Goal: Transaction & Acquisition: Purchase product/service

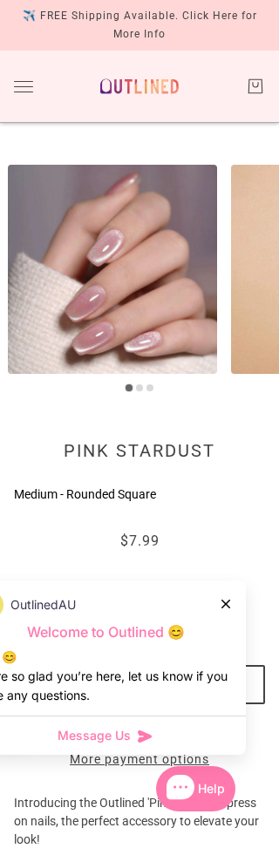
scroll to position [10, 0]
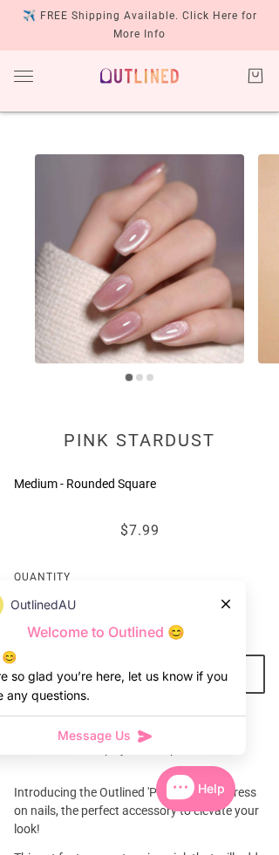
click at [226, 608] on icon at bounding box center [225, 603] width 9 height 9
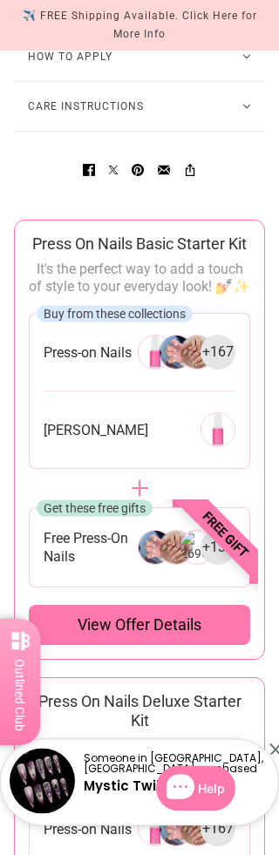
scroll to position [1443, 0]
click at [88, 565] on span "Free Press-On Nails" at bounding box center [91, 547] width 94 height 37
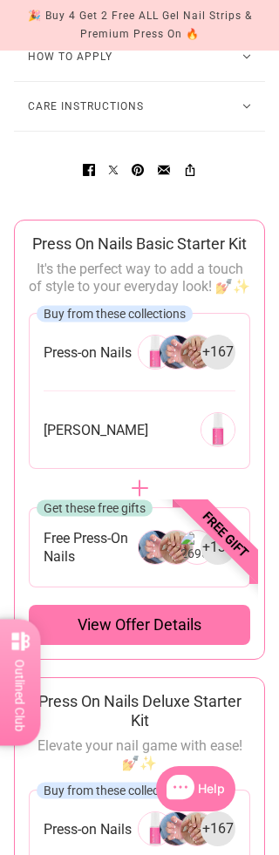
click at [195, 635] on span "View offer details" at bounding box center [140, 624] width 124 height 21
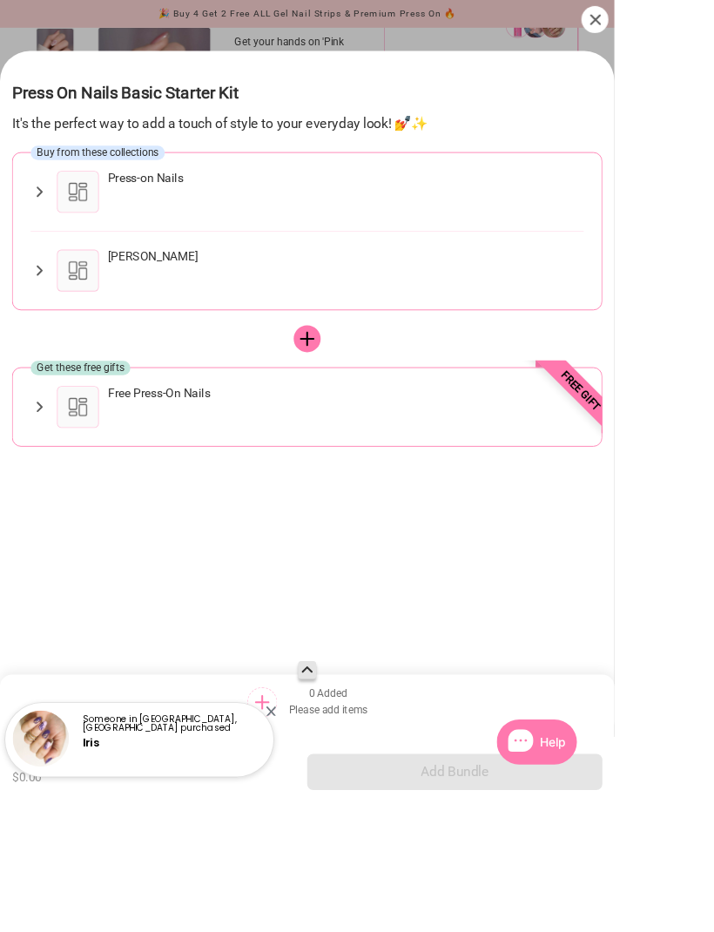
scroll to position [1339, 0]
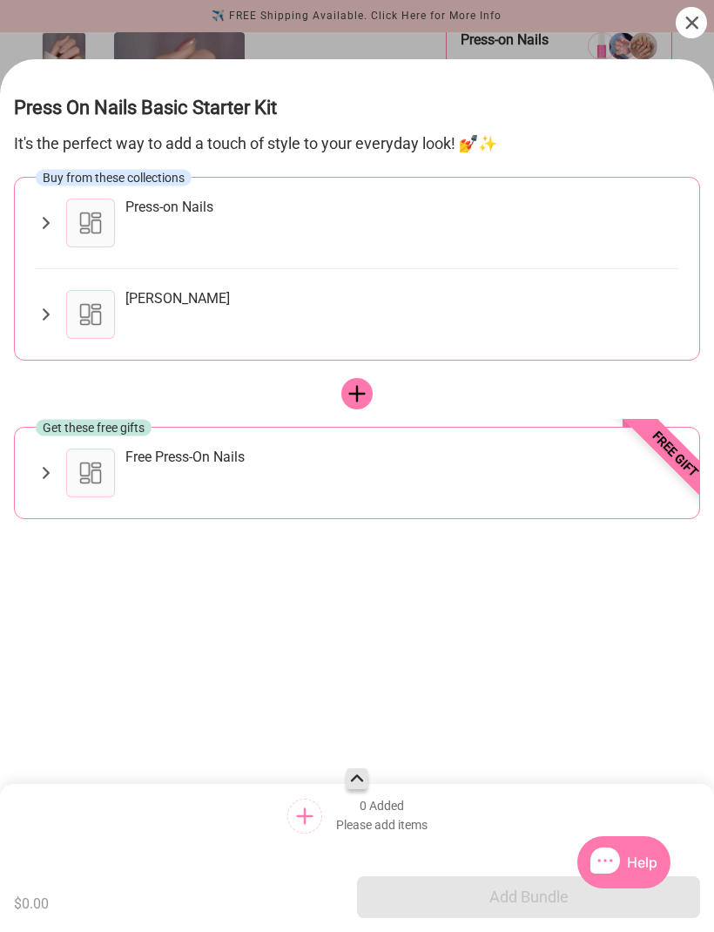
click at [278, 429] on div "Free gift" at bounding box center [643, 484] width 131 height 131
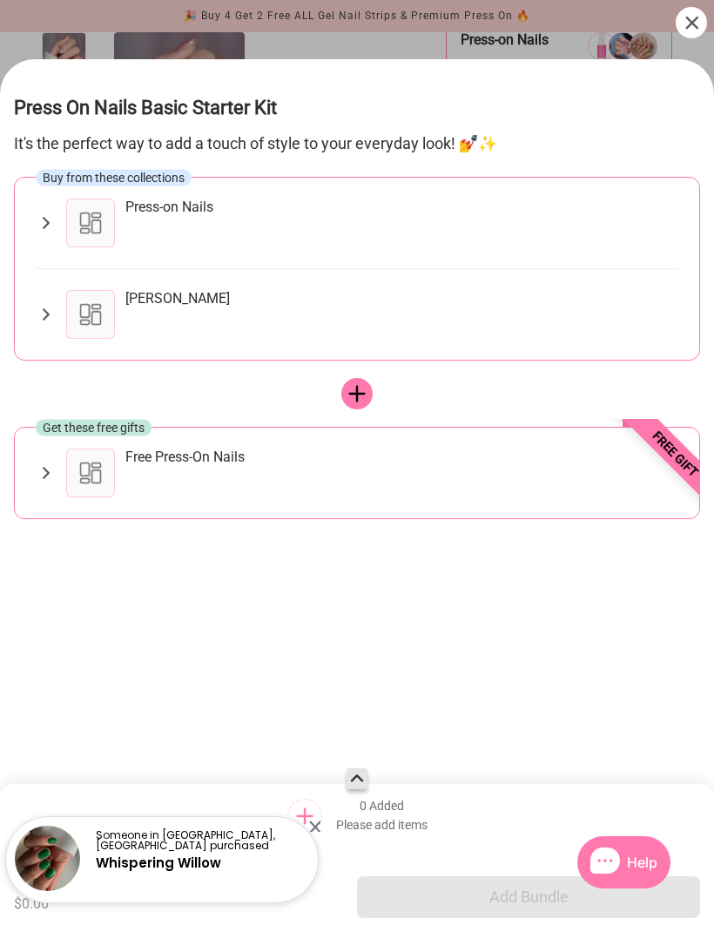
click at [278, 17] on icon at bounding box center [692, 23] width 13 height 13
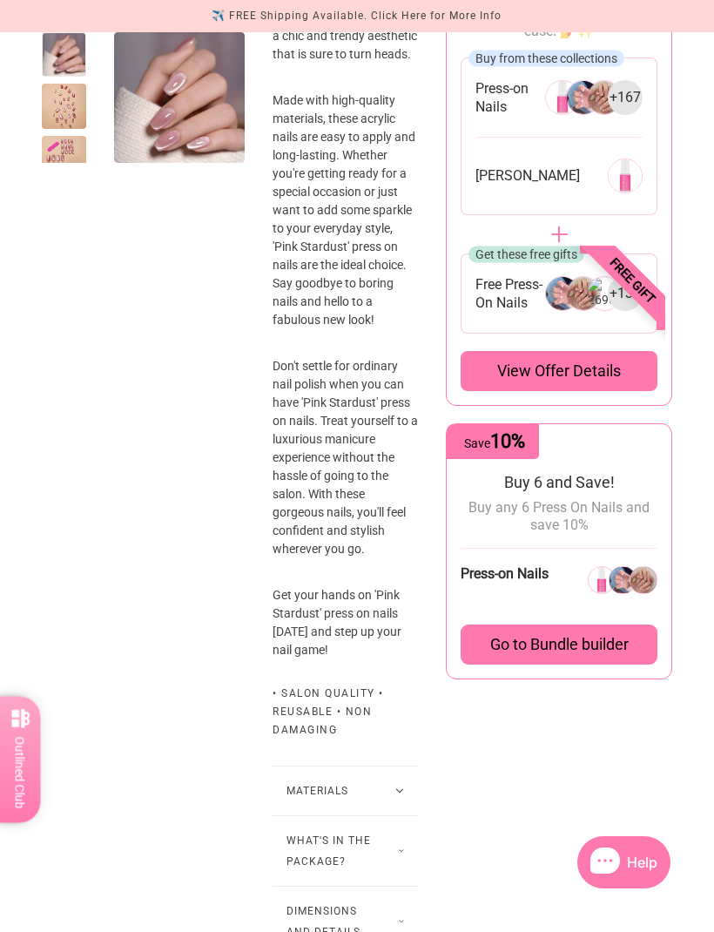
scroll to position [808, 0]
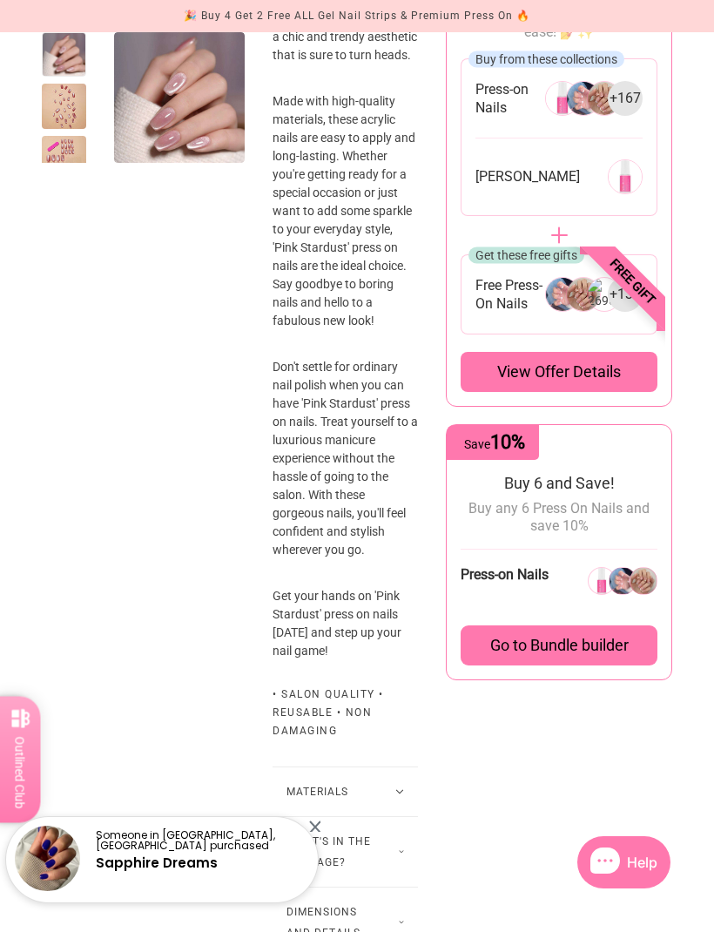
click at [278, 382] on span "View offer details" at bounding box center [559, 372] width 124 height 21
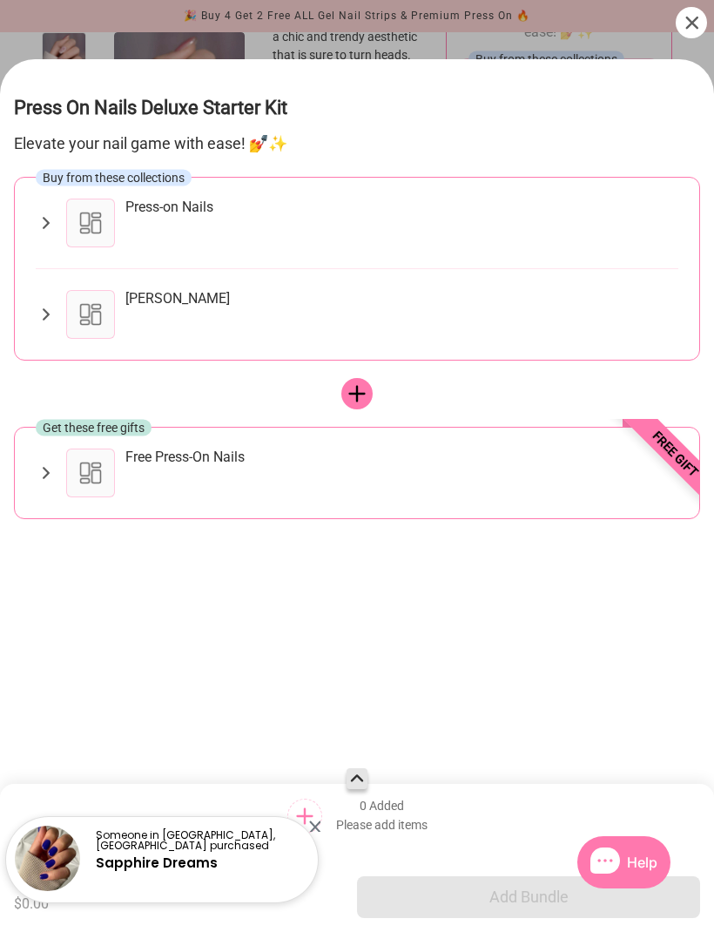
click at [278, 448] on div "Free gift" at bounding box center [643, 484] width 131 height 131
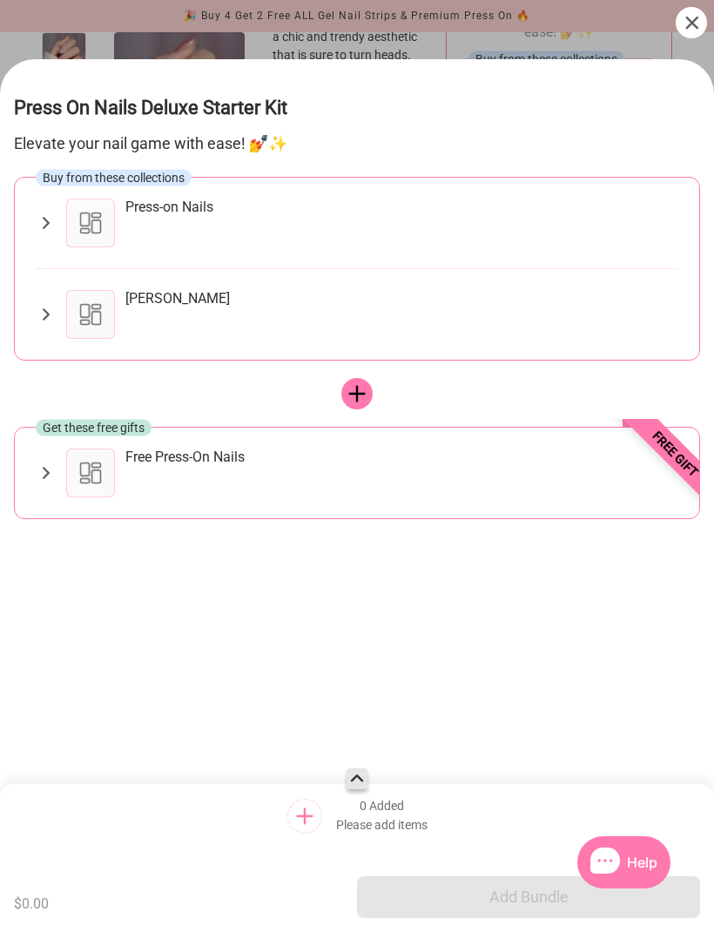
click at [51, 463] on icon at bounding box center [46, 473] width 20 height 21
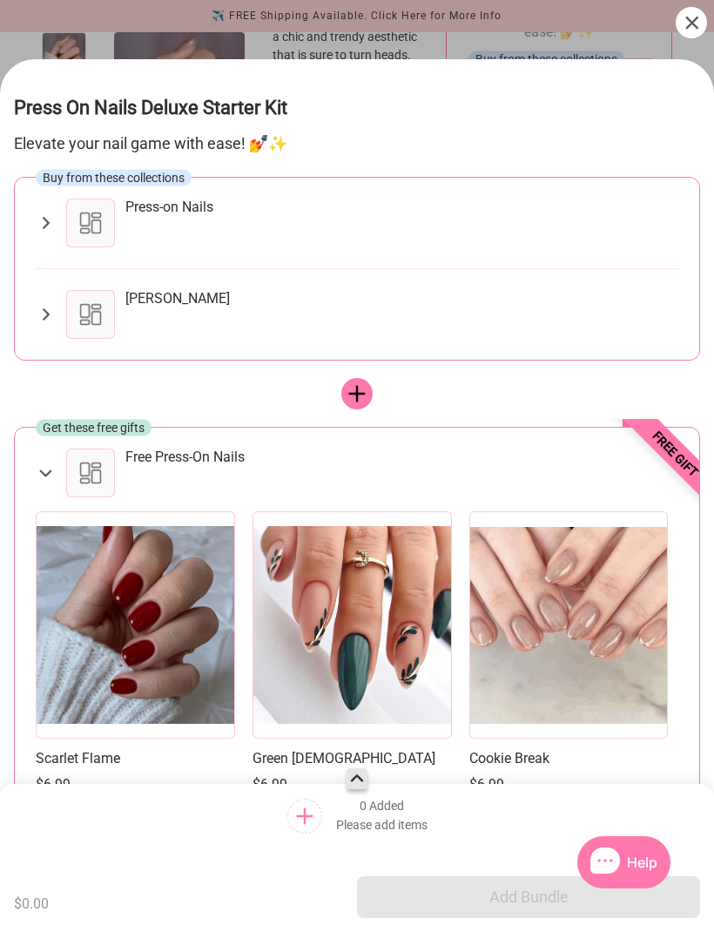
click at [102, 456] on div at bounding box center [90, 473] width 49 height 49
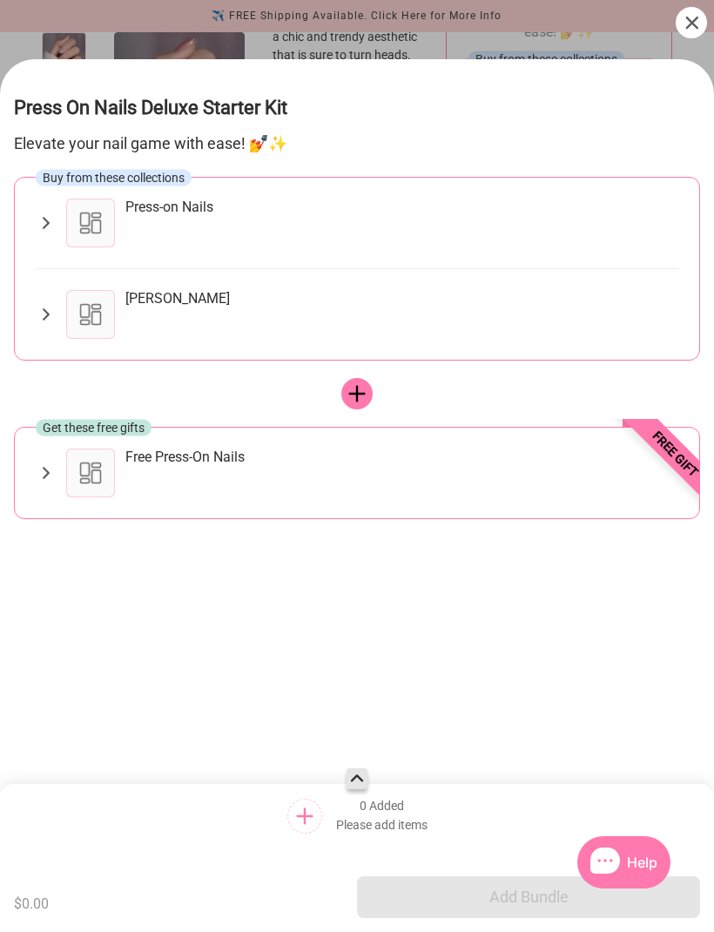
click at [50, 463] on icon at bounding box center [46, 473] width 20 height 21
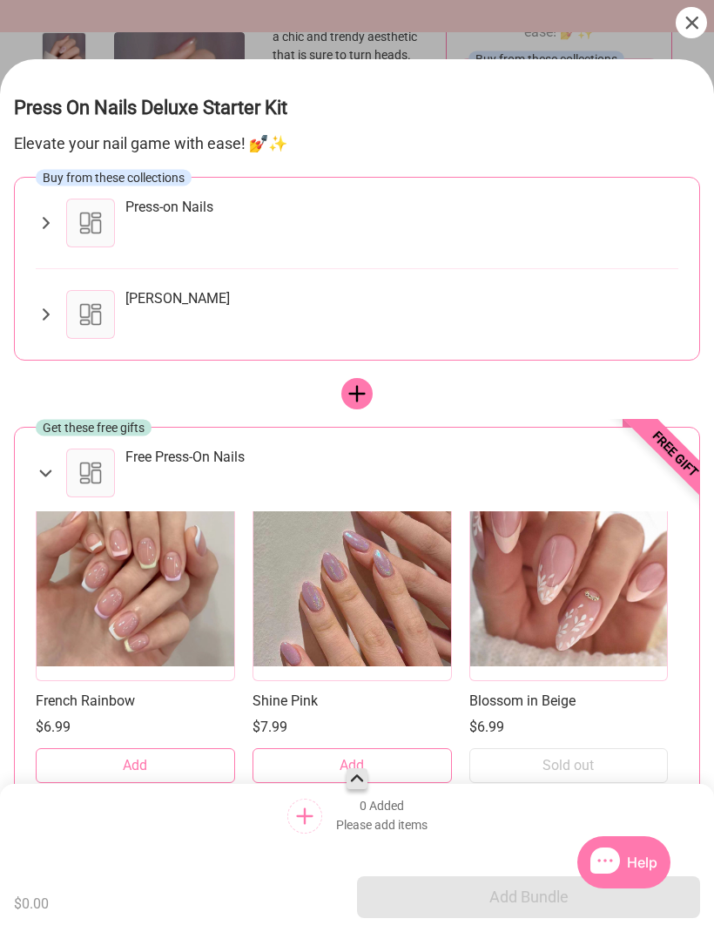
scroll to position [761, 0]
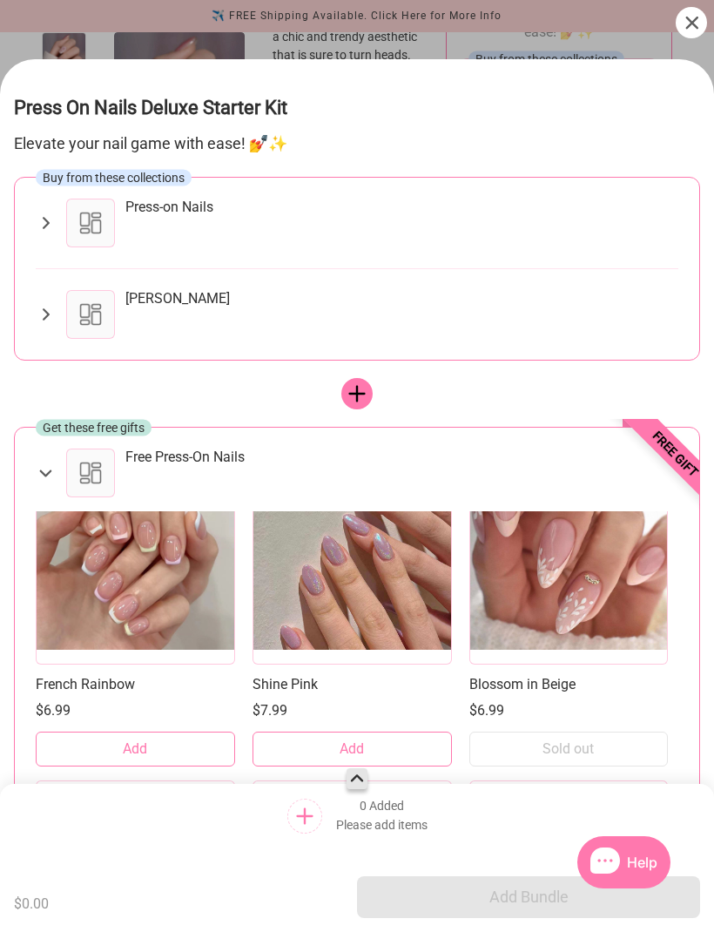
click at [153, 732] on button "Add" at bounding box center [135, 749] width 199 height 35
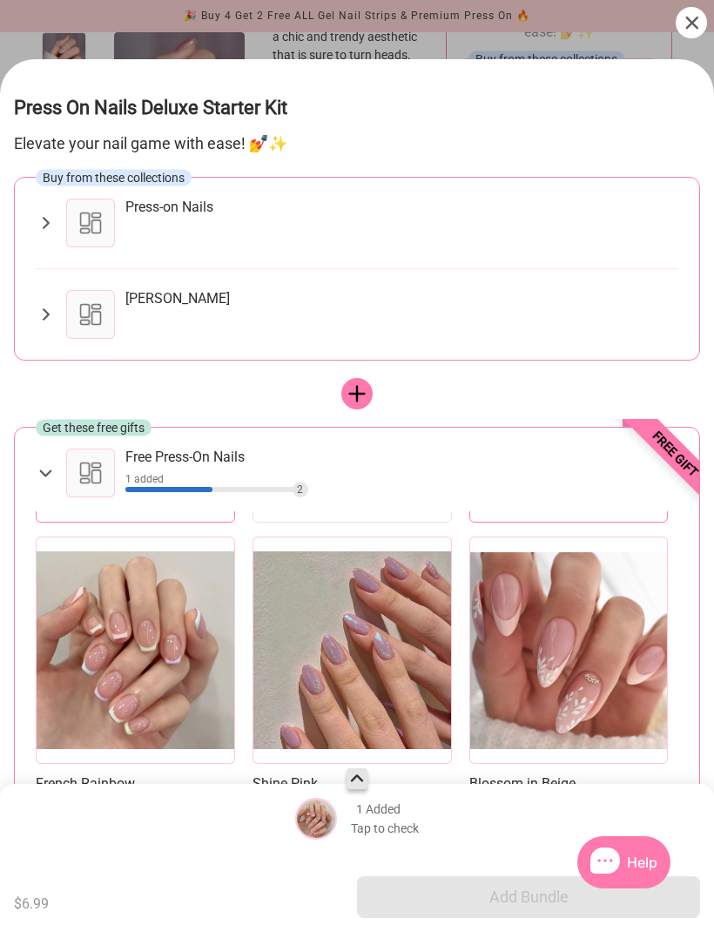
scroll to position [744, 0]
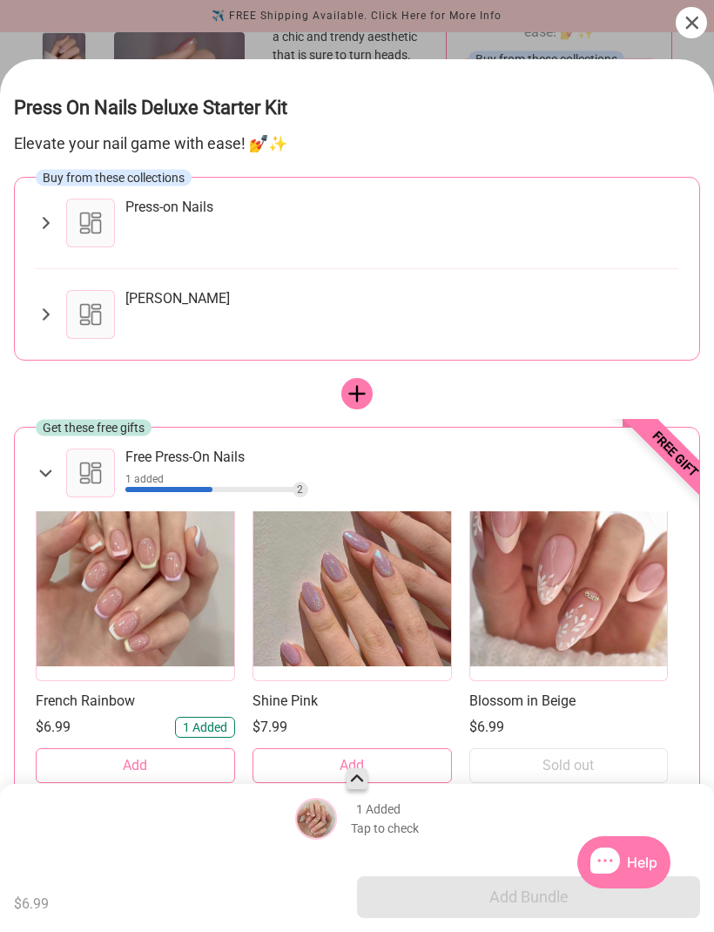
click at [215, 721] on span "1 Added" at bounding box center [205, 727] width 44 height 12
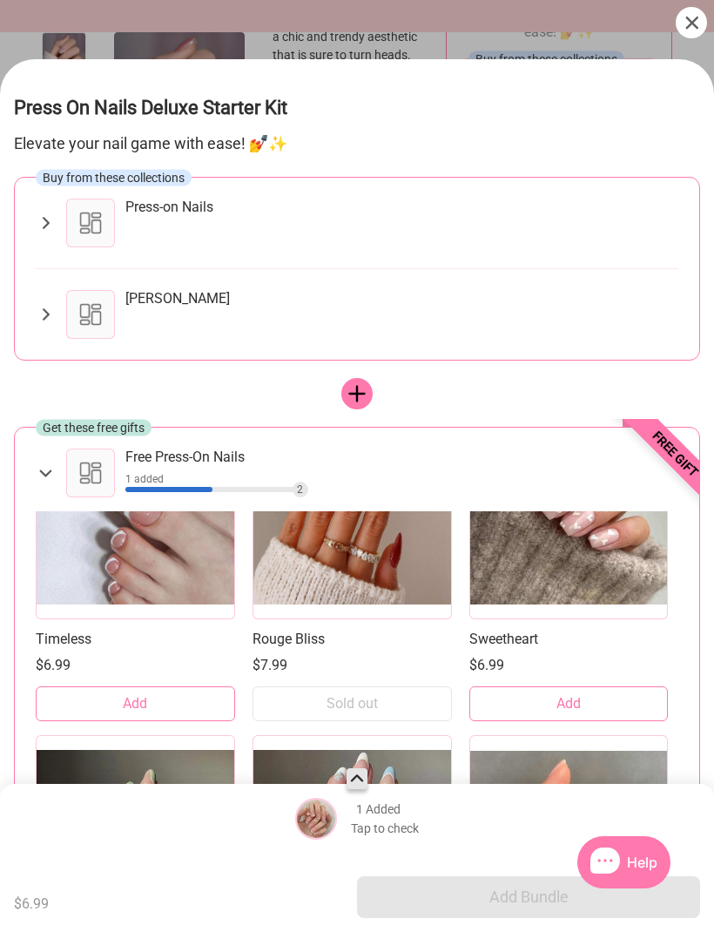
scroll to position [4582, 0]
click at [160, 529] on div at bounding box center [135, 504] width 199 height 227
click at [157, 528] on div at bounding box center [135, 504] width 199 height 227
click at [37, 213] on icon at bounding box center [46, 223] width 20 height 21
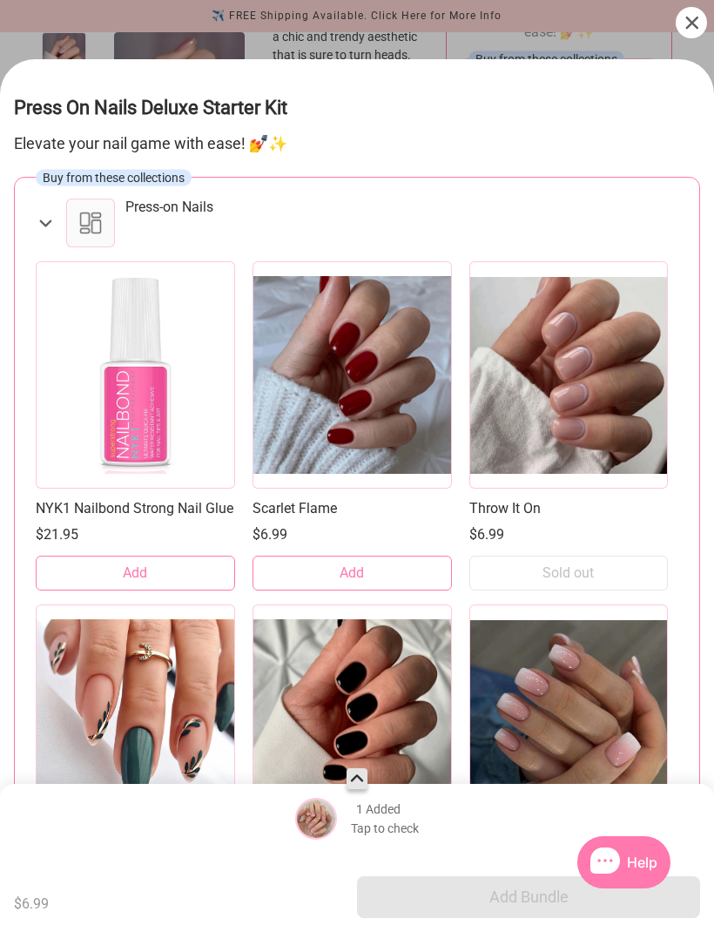
click at [149, 559] on button "Add" at bounding box center [135, 573] width 199 height 35
click at [278, 199] on div "Press-on Nails" at bounding box center [401, 207] width 553 height 17
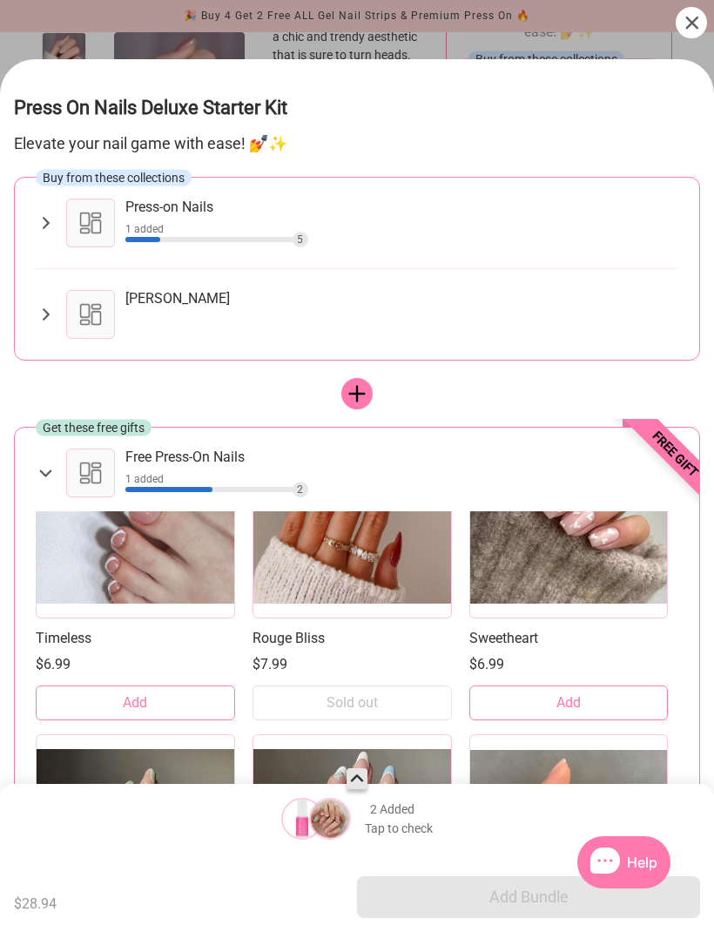
click at [44, 304] on icon at bounding box center [46, 314] width 20 height 21
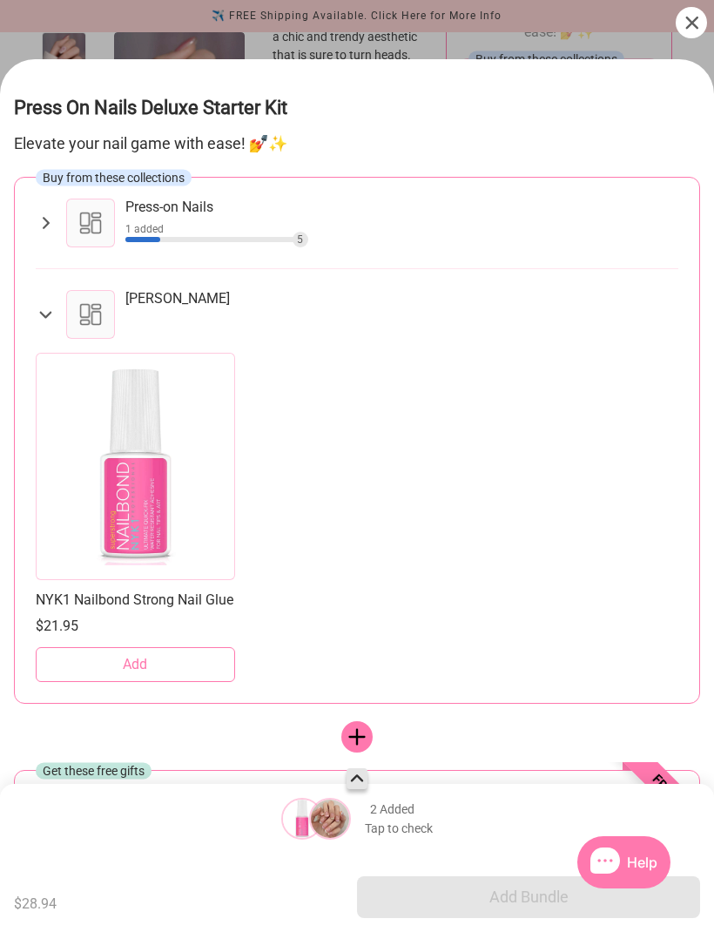
click at [75, 199] on div at bounding box center [90, 223] width 49 height 49
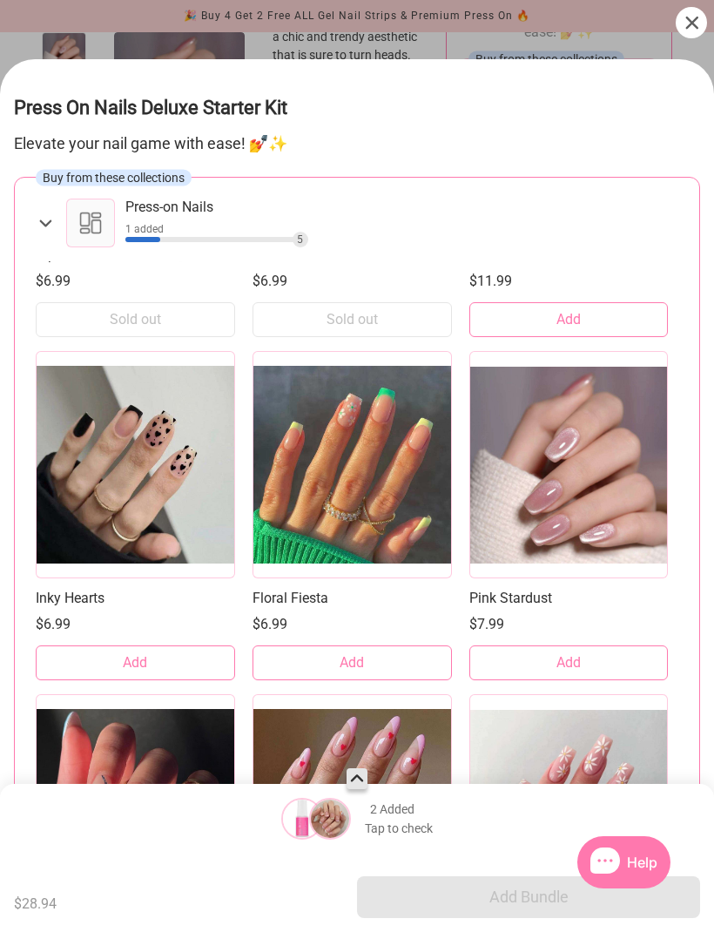
scroll to position [8833, 0]
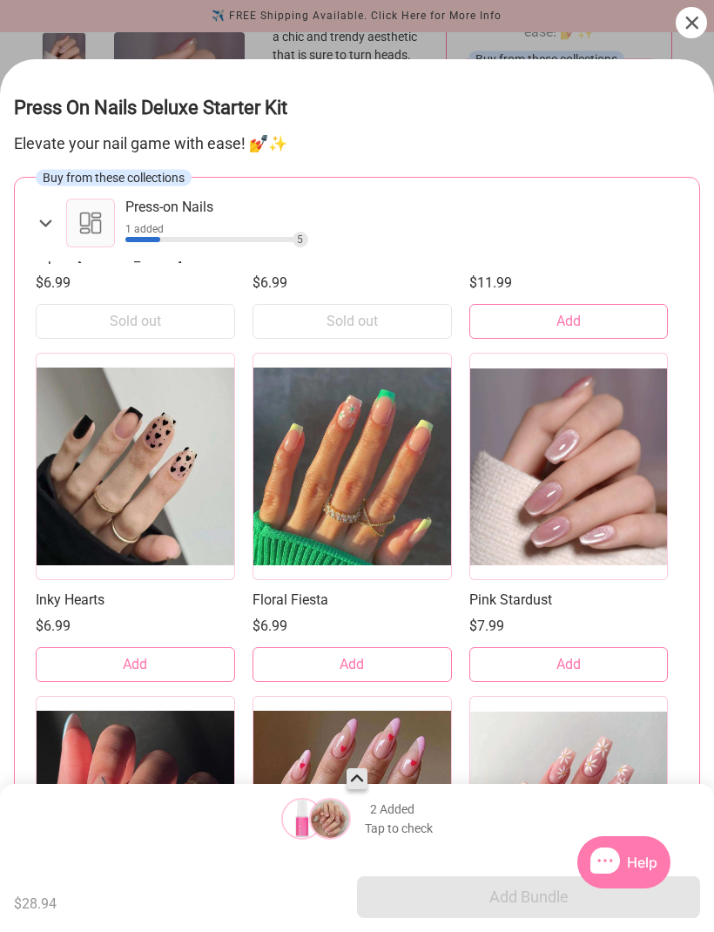
click at [278, 664] on button "Add" at bounding box center [569, 664] width 199 height 35
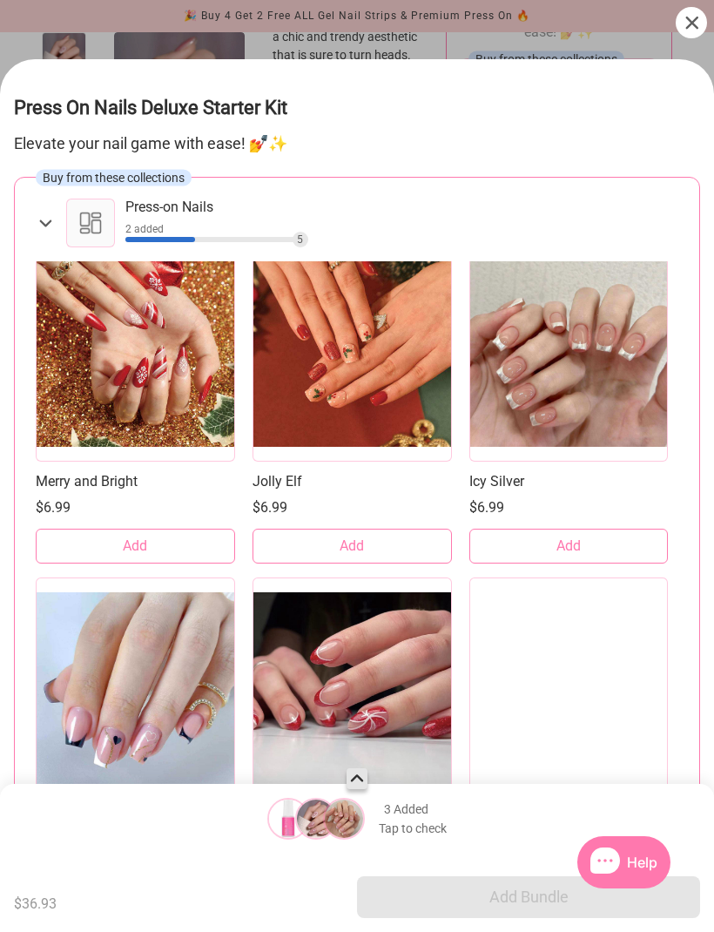
scroll to position [11011, 0]
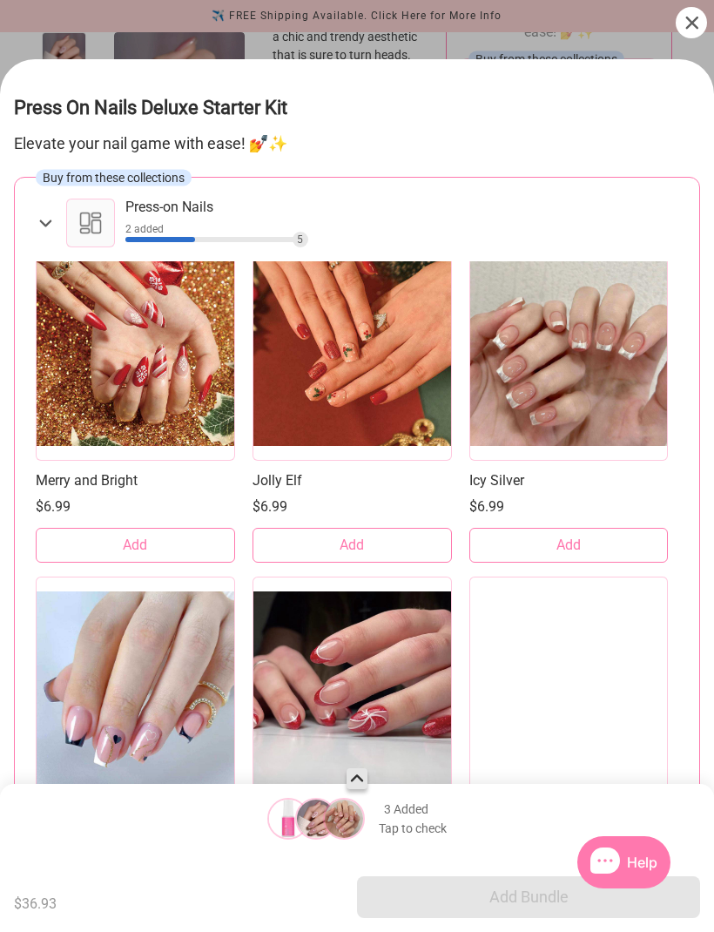
click at [278, 535] on button "Add" at bounding box center [352, 545] width 199 height 35
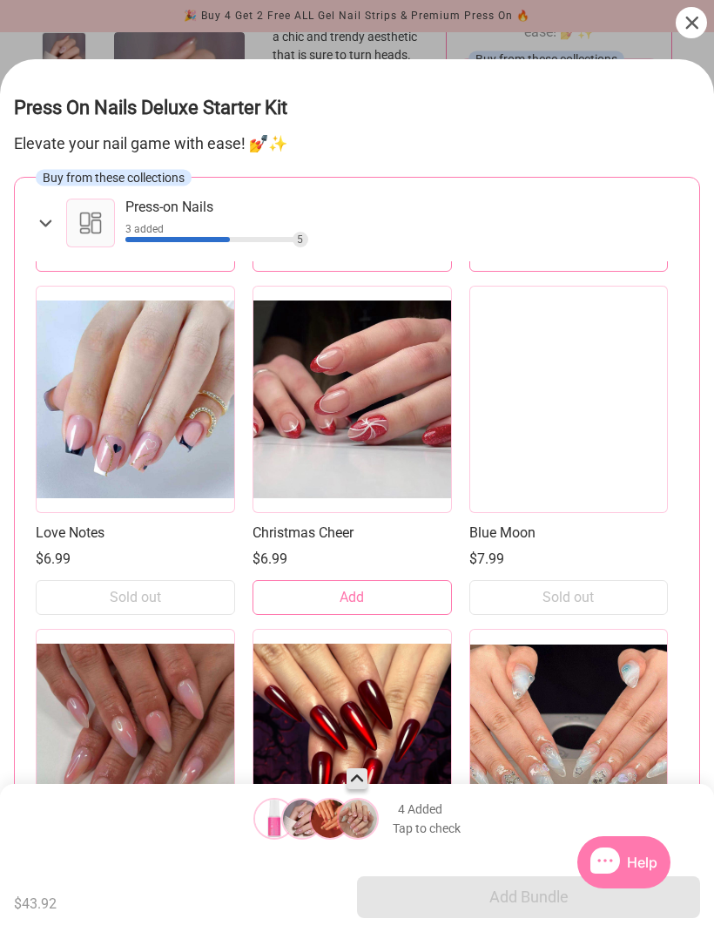
scroll to position [11303, 0]
click at [278, 580] on button "Add" at bounding box center [352, 596] width 199 height 35
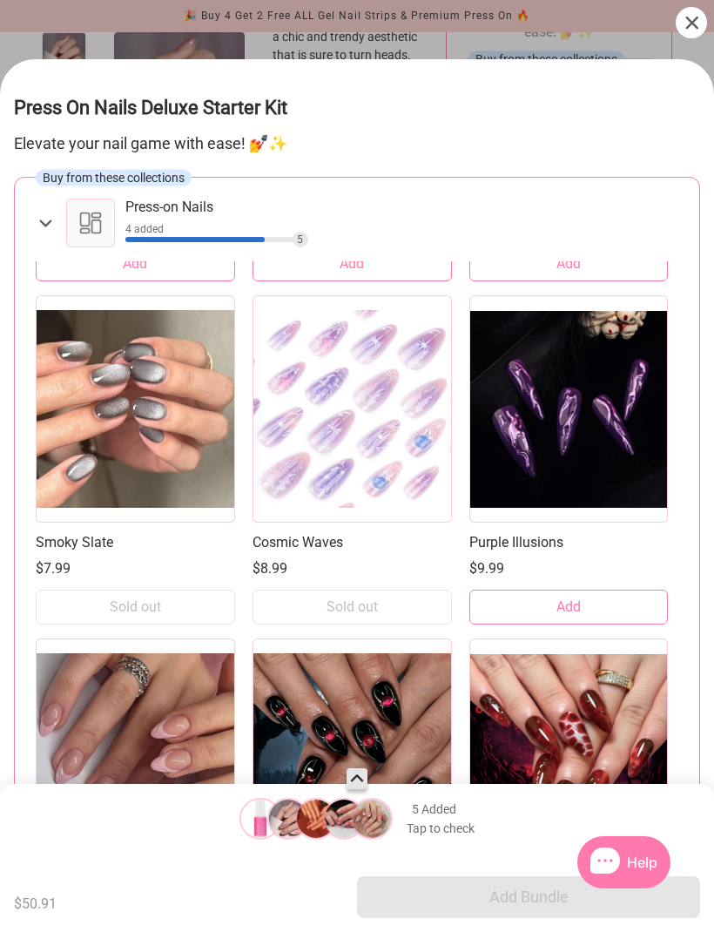
scroll to position [13010, 0]
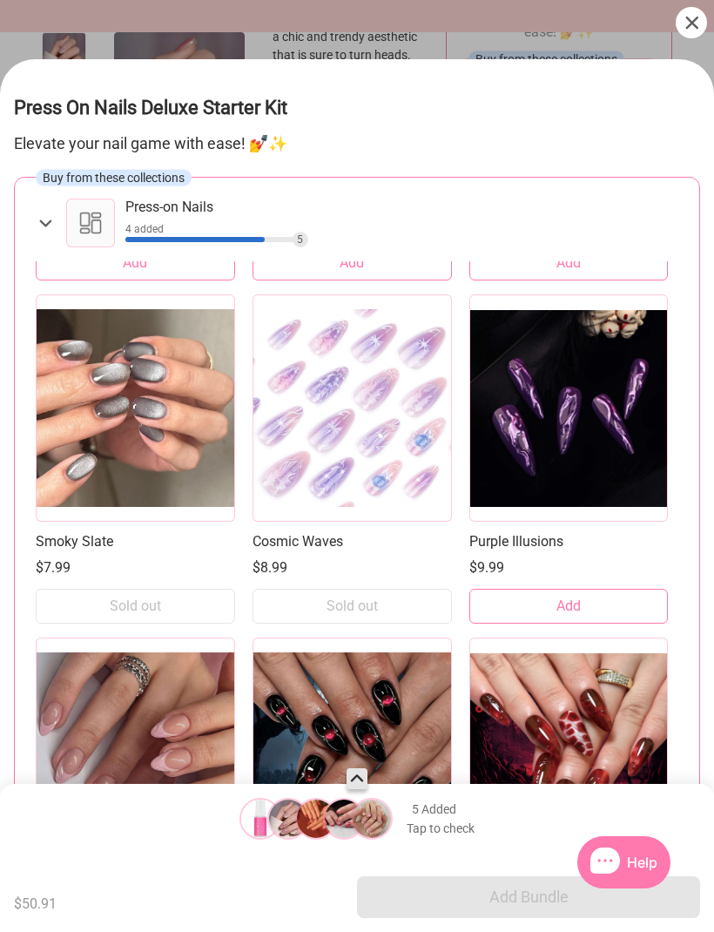
click at [37, 213] on icon at bounding box center [45, 223] width 21 height 20
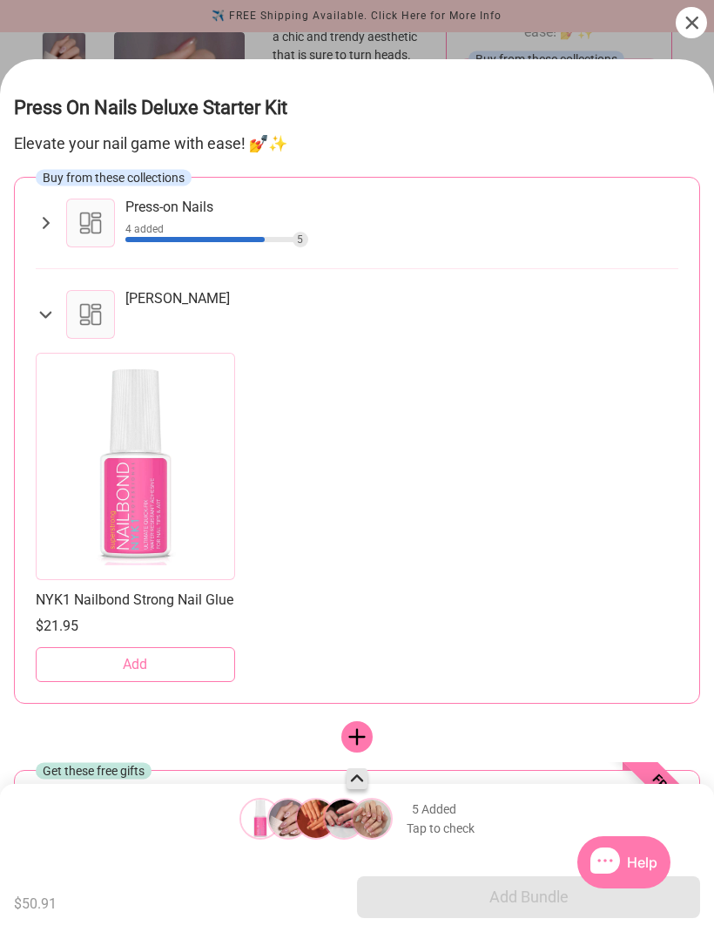
click at [158, 652] on button "Add" at bounding box center [135, 664] width 199 height 35
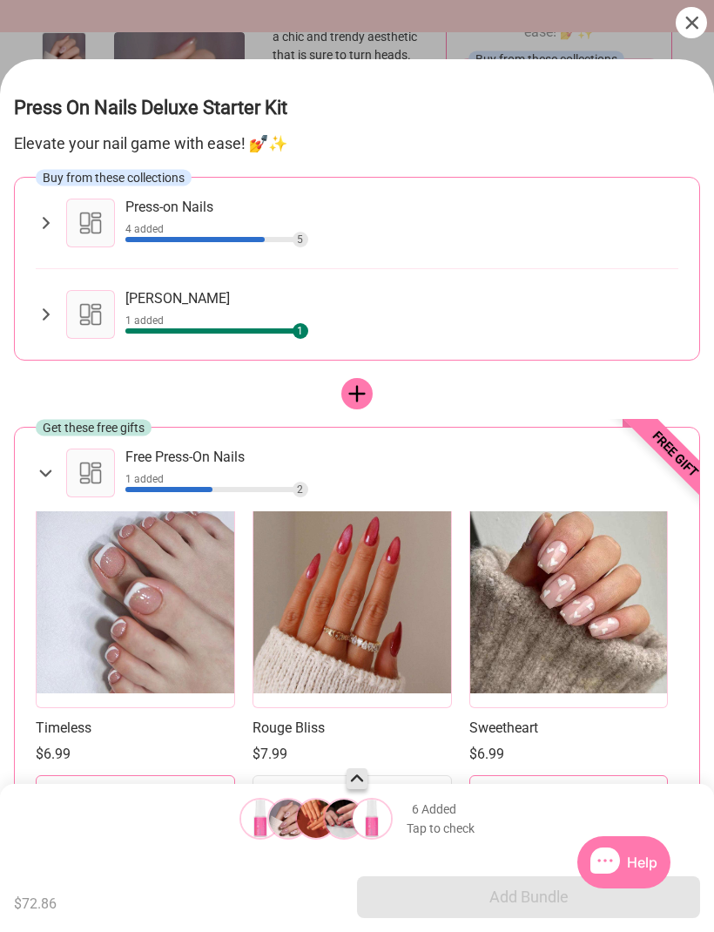
scroll to position [4486, 0]
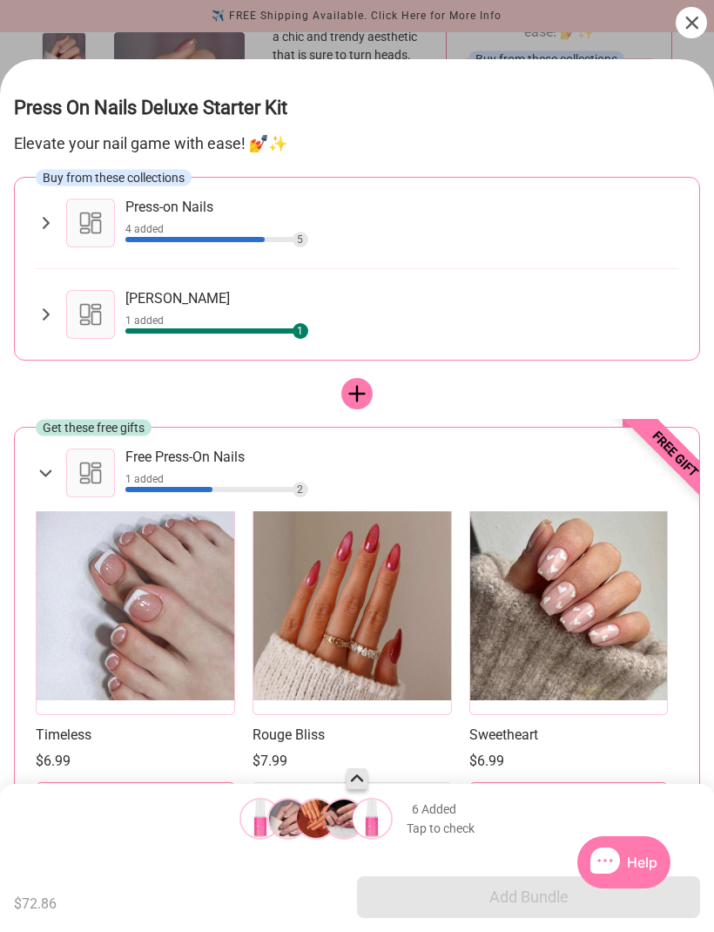
click at [240, 810] on img at bounding box center [261, 819] width 42 height 42
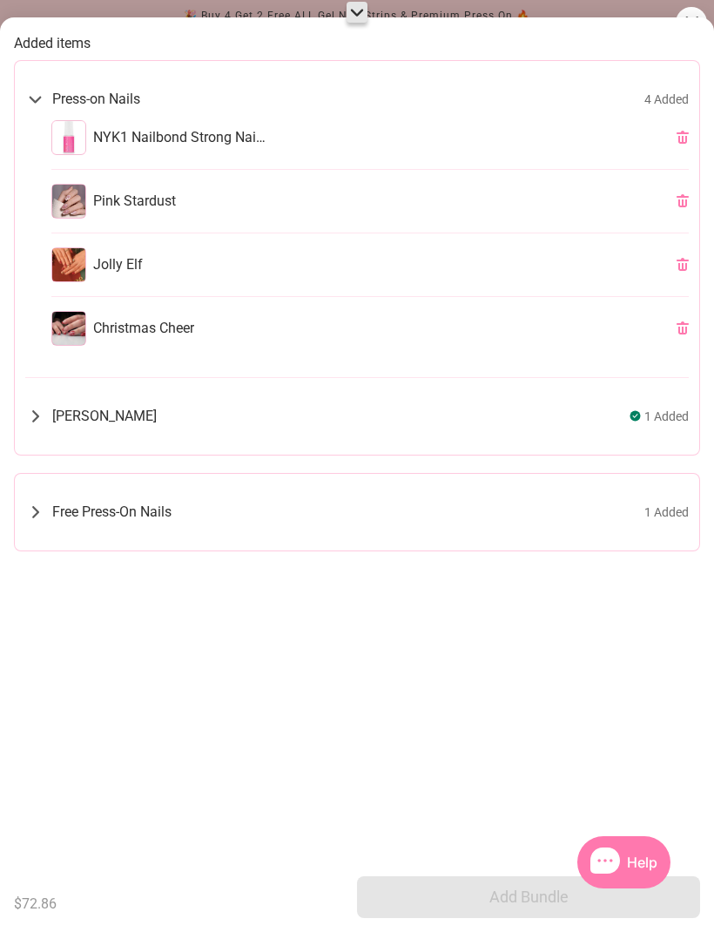
click at [278, 140] on icon at bounding box center [683, 140] width 9 height 8
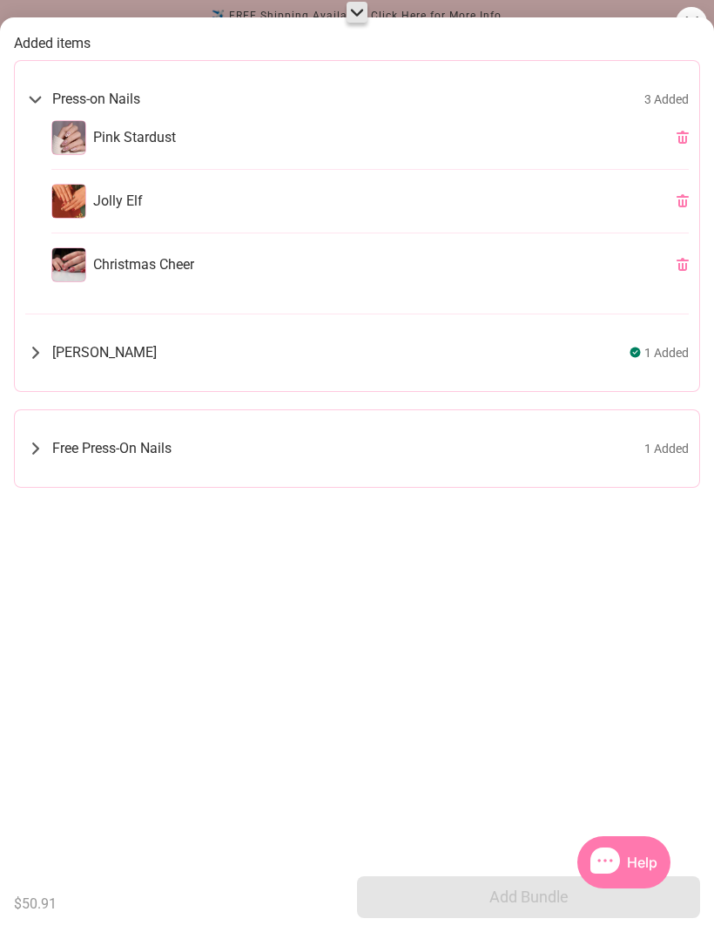
click at [278, 444] on span "1 Added" at bounding box center [667, 449] width 44 height 16
click at [44, 452] on icon at bounding box center [35, 448] width 21 height 20
click at [278, 16] on icon at bounding box center [357, 12] width 21 height 21
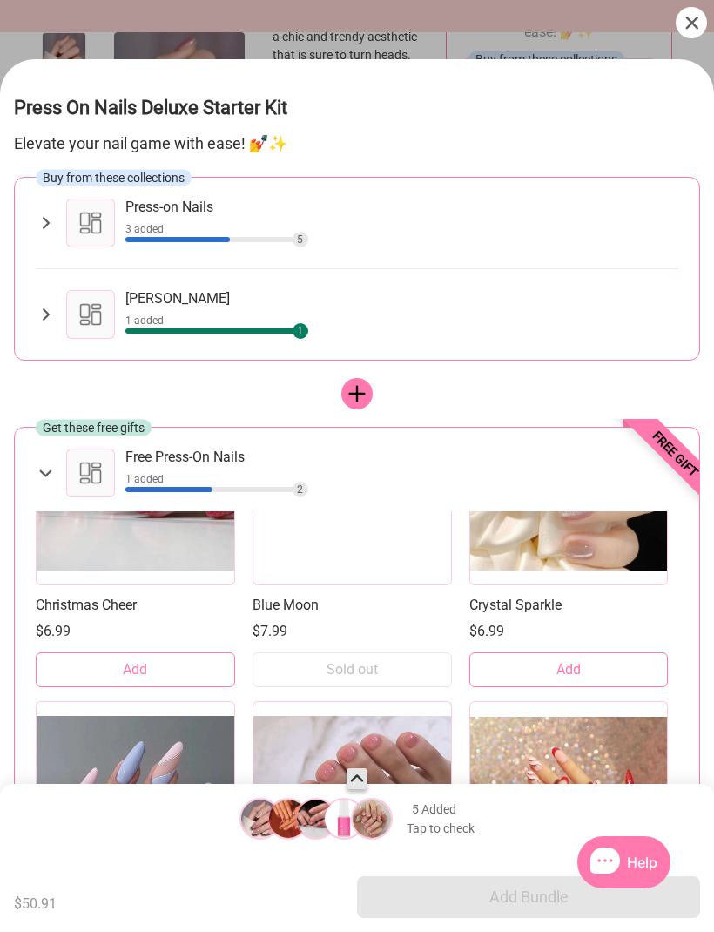
scroll to position [10452, 0]
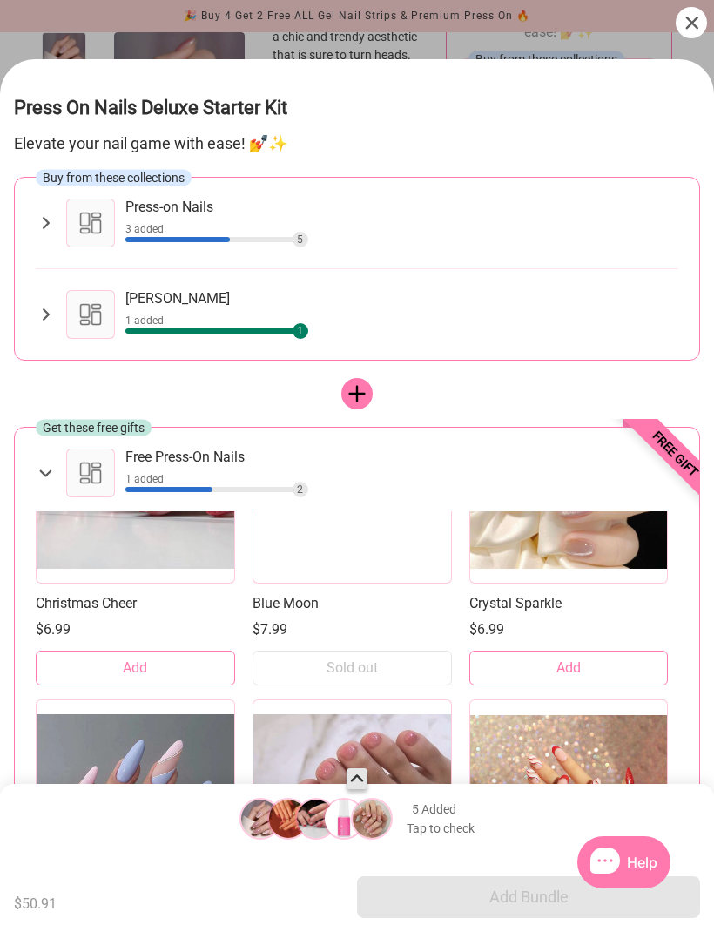
click at [156, 651] on button "Add" at bounding box center [135, 668] width 199 height 35
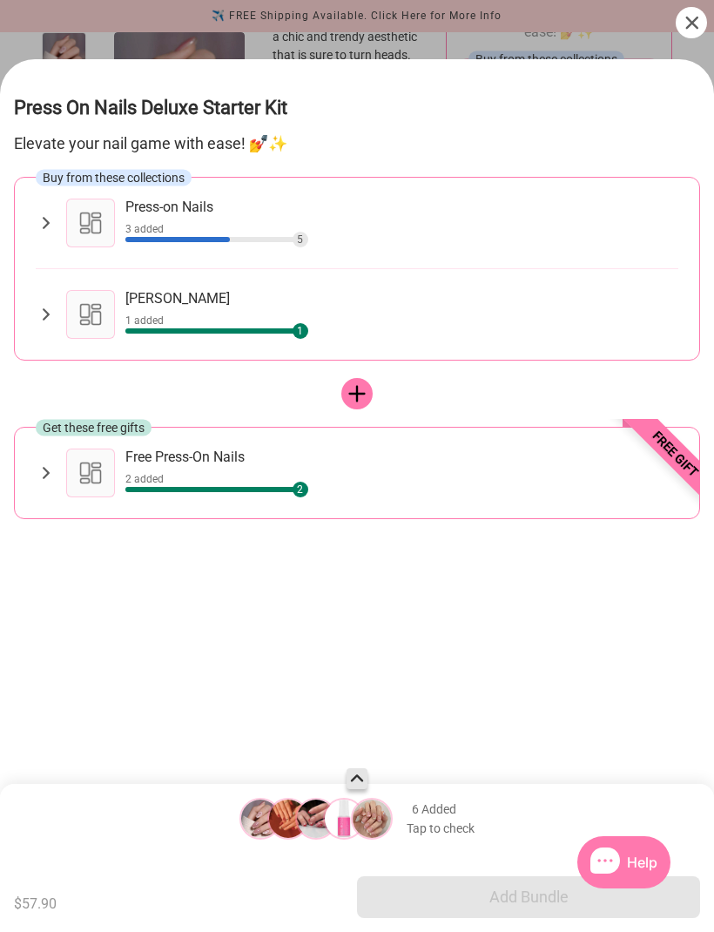
click at [278, 482] on div "2" at bounding box center [401, 490] width 553 height 16
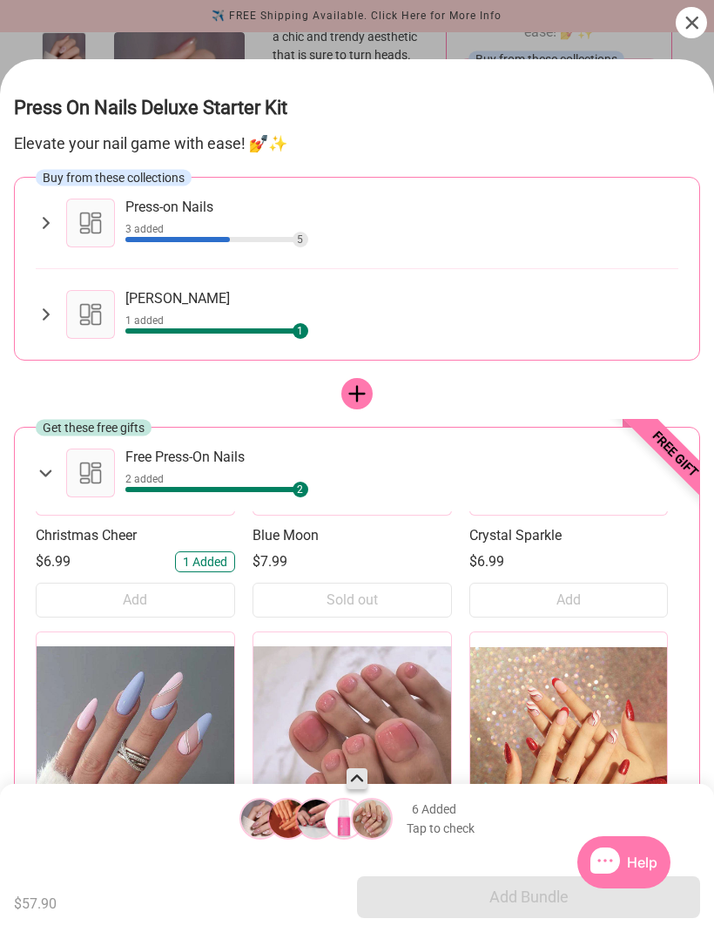
scroll to position [10518, 0]
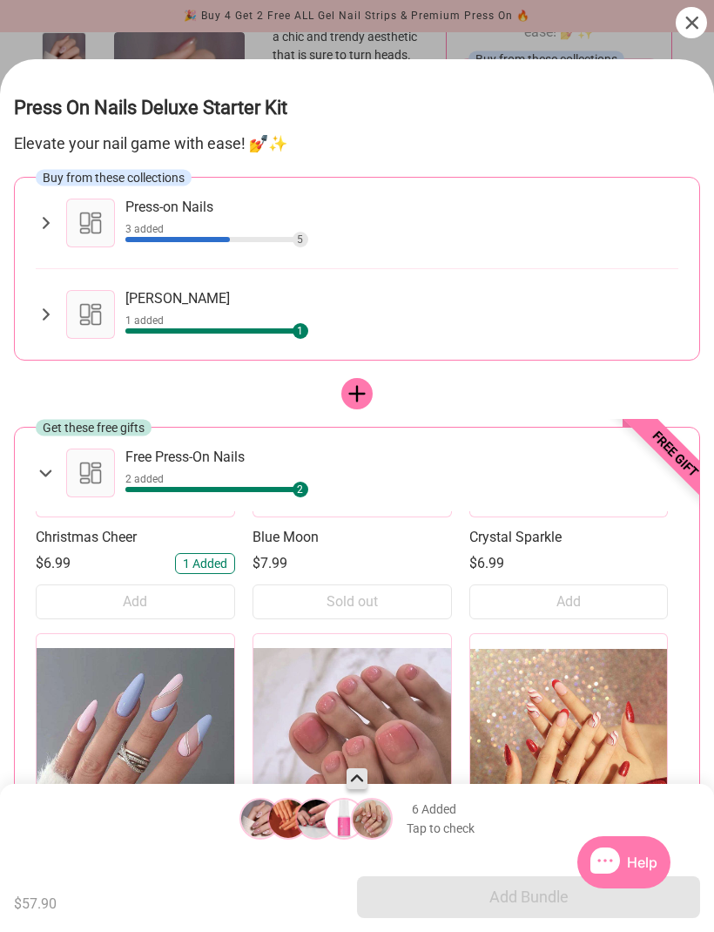
click at [278, 812] on span "6 Added" at bounding box center [434, 809] width 44 height 16
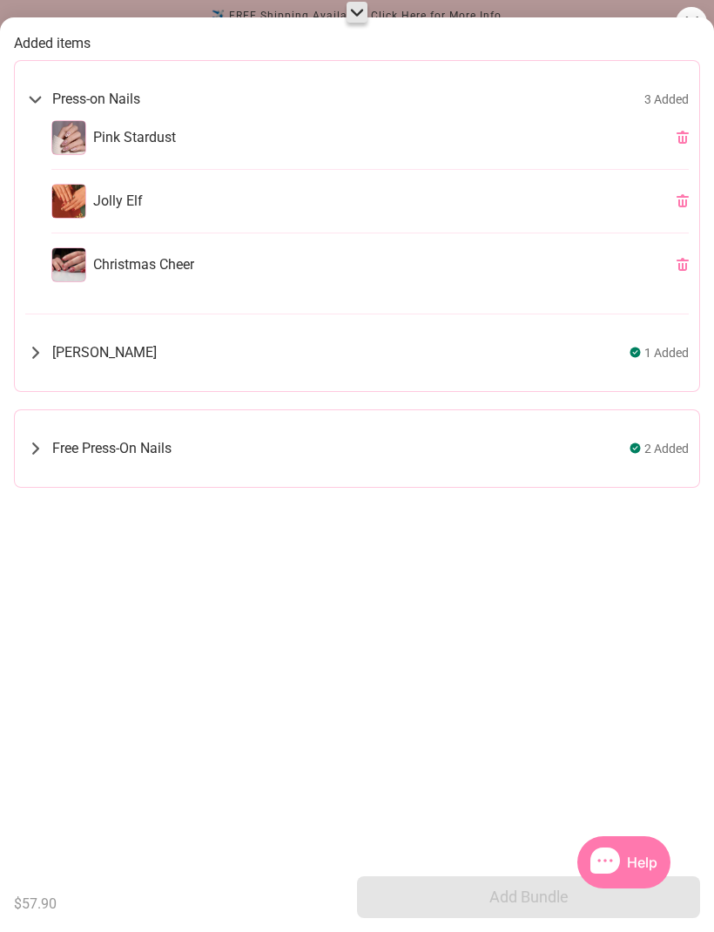
click at [36, 358] on icon at bounding box center [35, 352] width 20 height 21
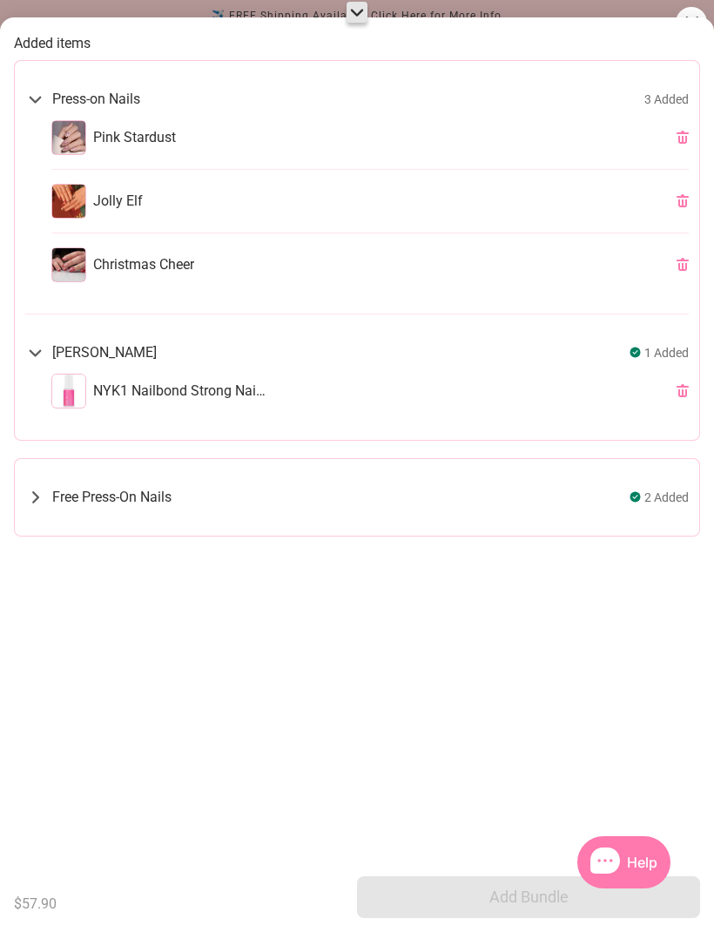
click at [34, 498] on icon at bounding box center [35, 497] width 20 height 21
click at [278, 275] on div "Christmas Cheer" at bounding box center [370, 264] width 638 height 63
click at [278, 270] on icon at bounding box center [683, 264] width 12 height 13
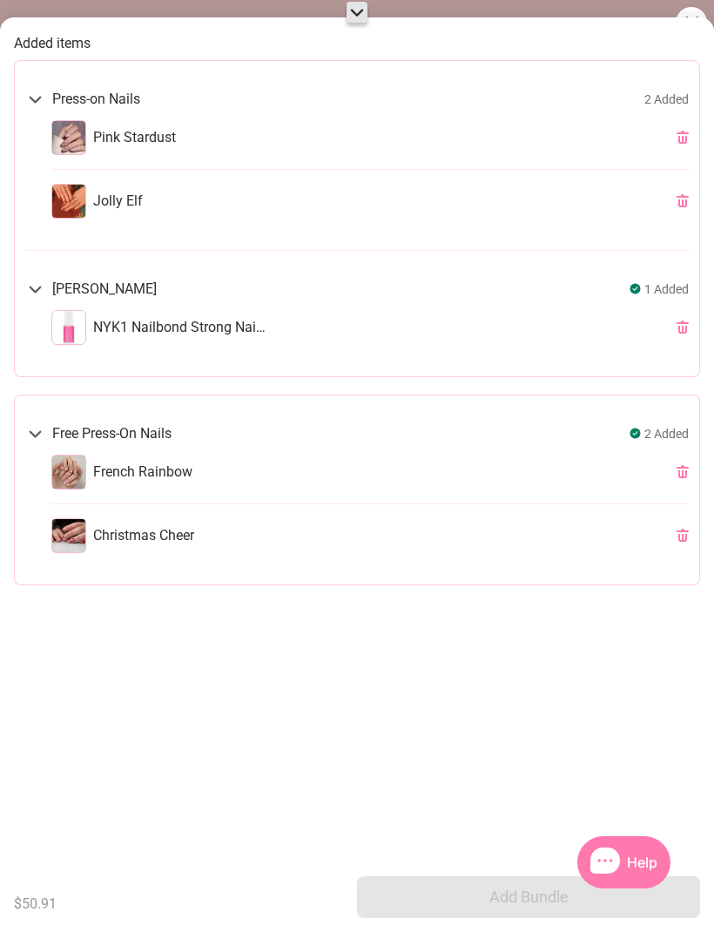
click at [278, 537] on icon at bounding box center [683, 535] width 12 height 13
click at [40, 434] on icon at bounding box center [35, 433] width 21 height 20
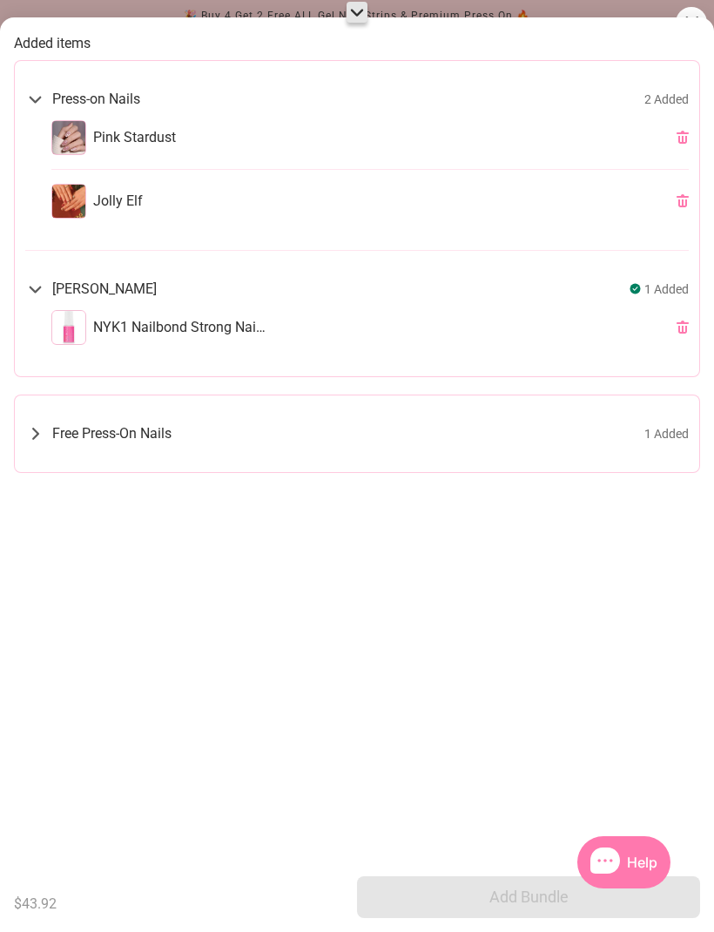
click at [278, 17] on icon at bounding box center [357, 12] width 21 height 21
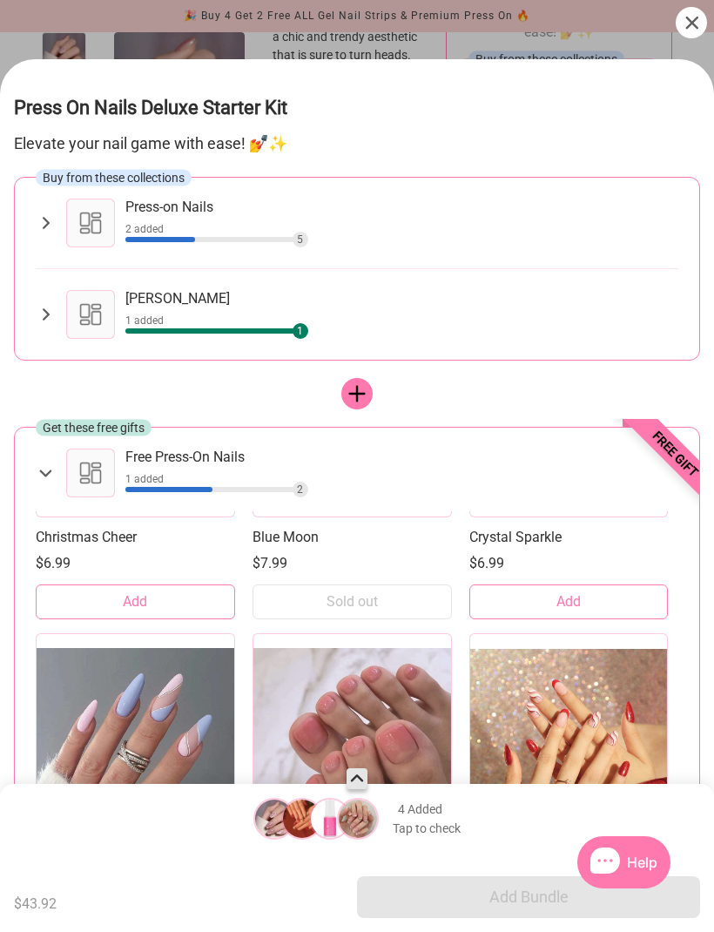
click at [278, 378] on div at bounding box center [356, 393] width 31 height 31
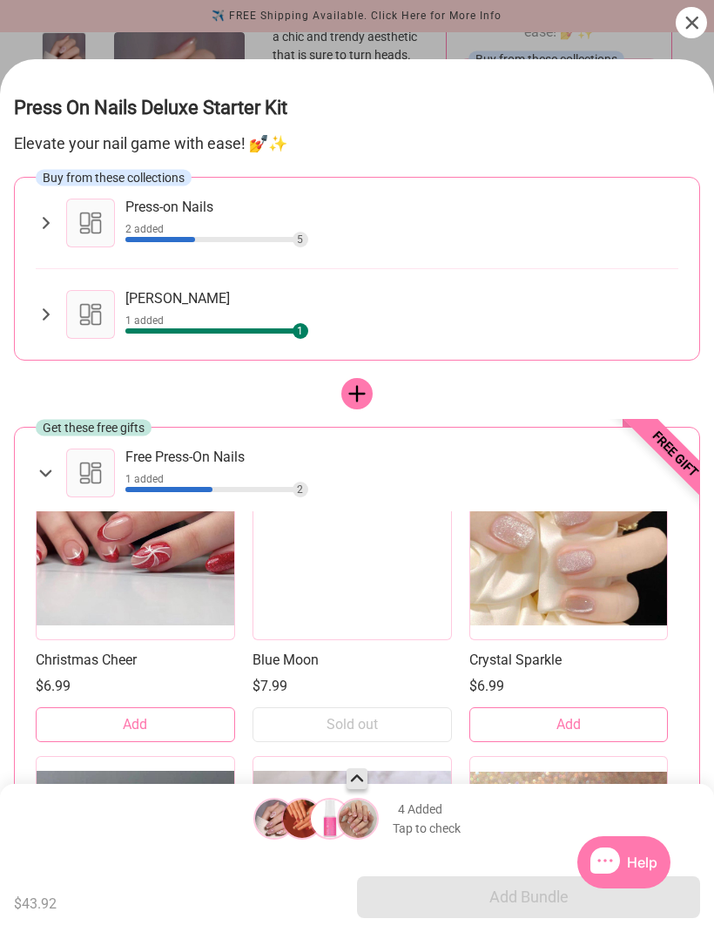
scroll to position [10396, 0]
click at [166, 707] on button "Add" at bounding box center [135, 724] width 199 height 35
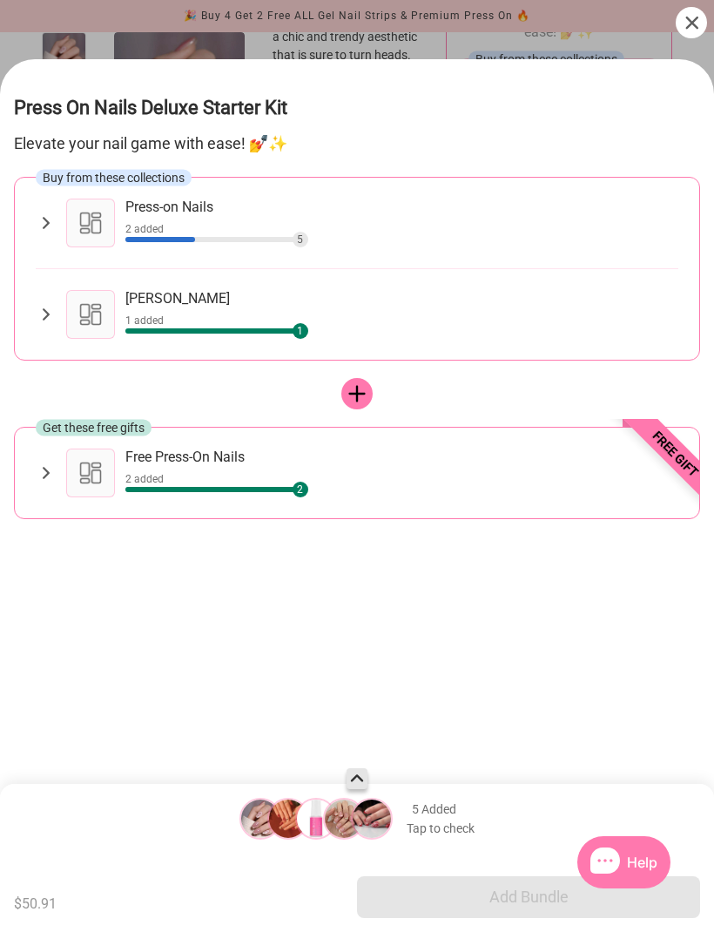
click at [278, 17] on icon at bounding box center [692, 23] width 13 height 13
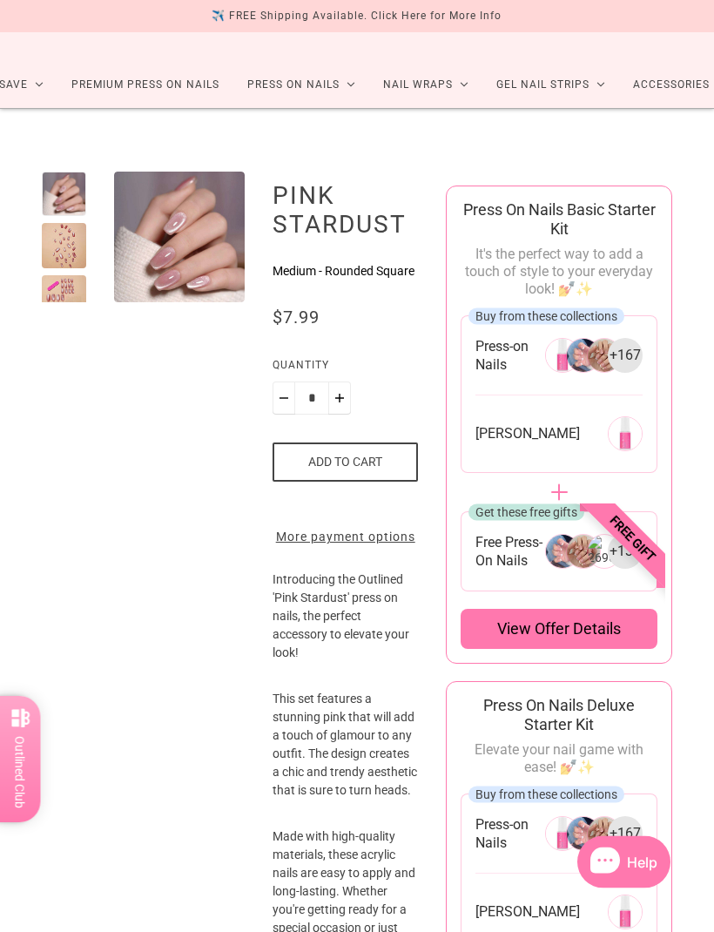
scroll to position [0, 0]
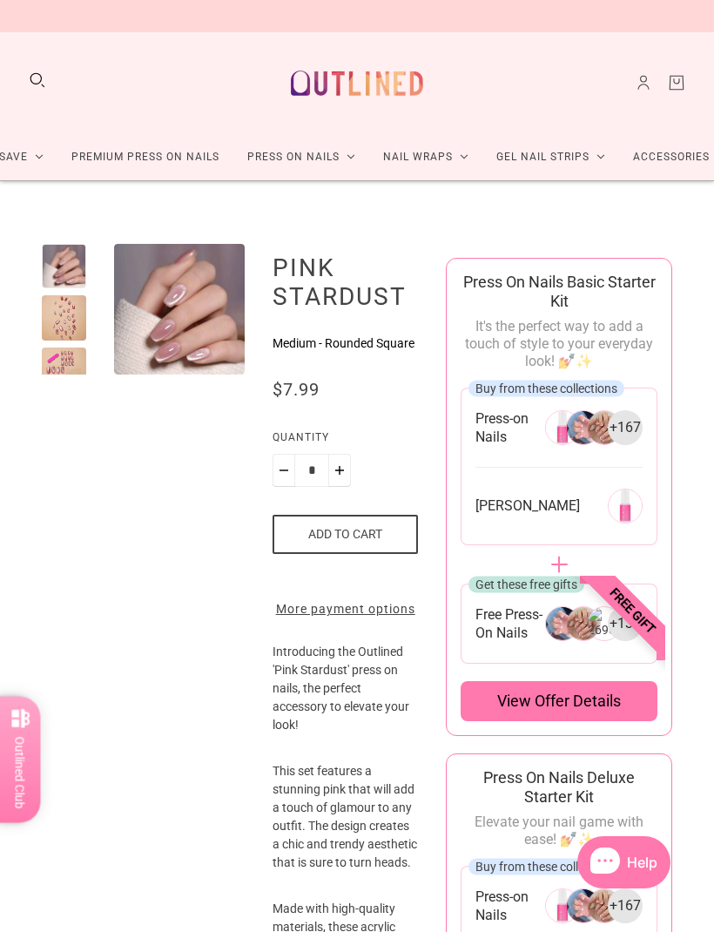
click at [278, 73] on icon "Cart" at bounding box center [676, 82] width 19 height 19
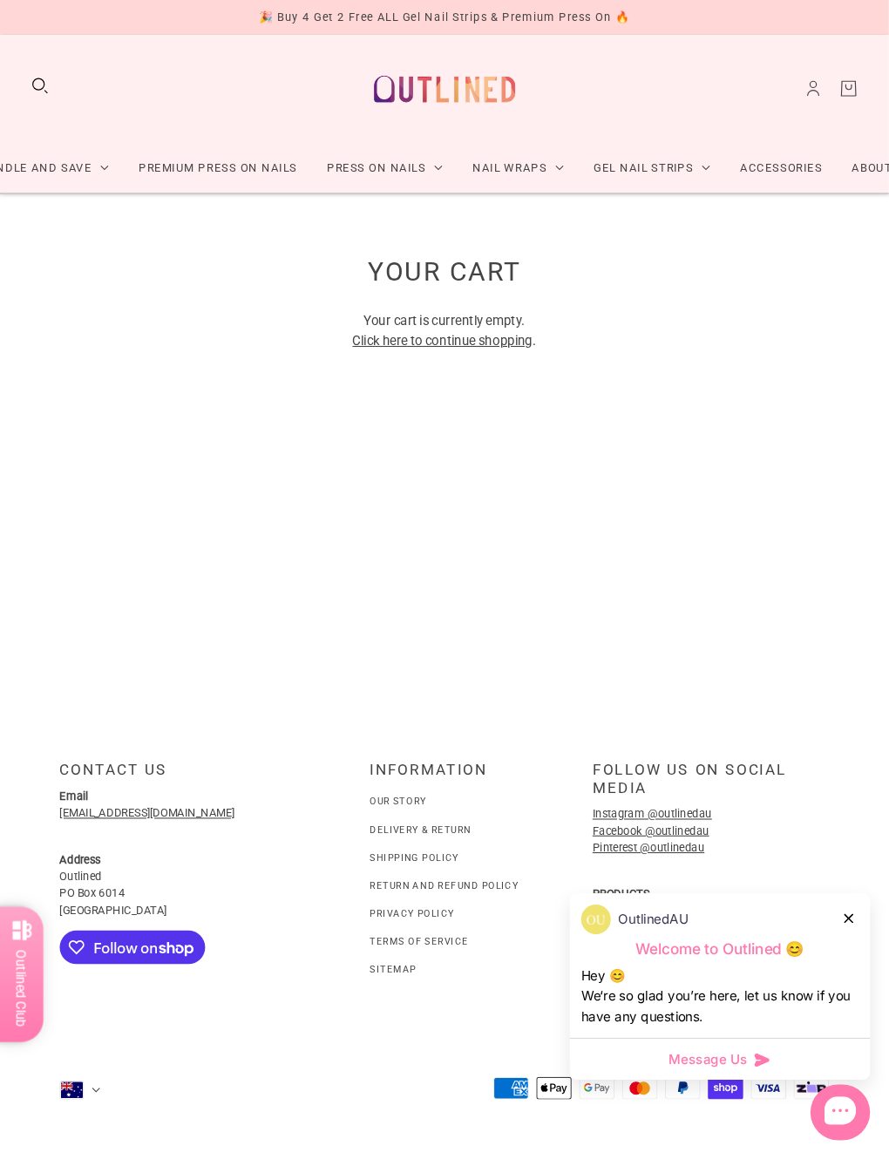
scroll to position [23, 0]
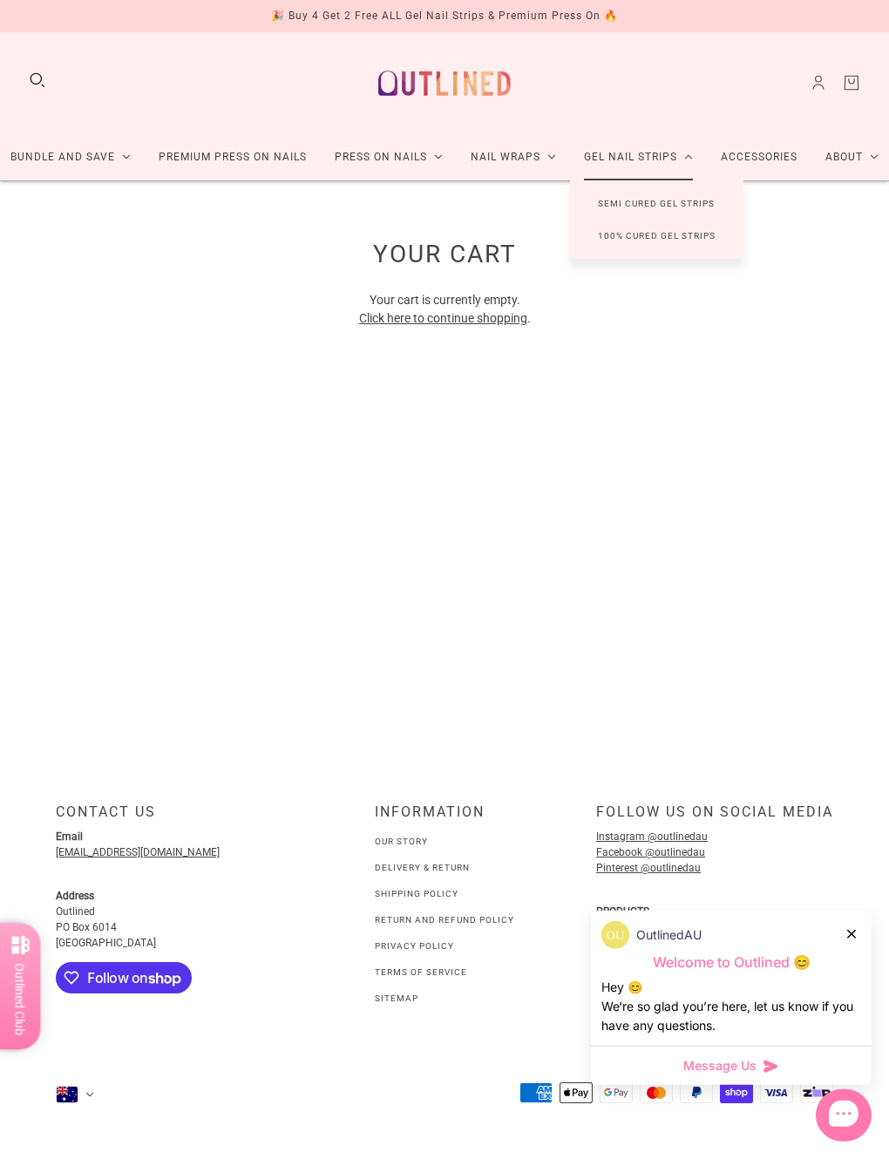
click at [693, 220] on link "100% Cured Gel Strips" at bounding box center [656, 236] width 173 height 32
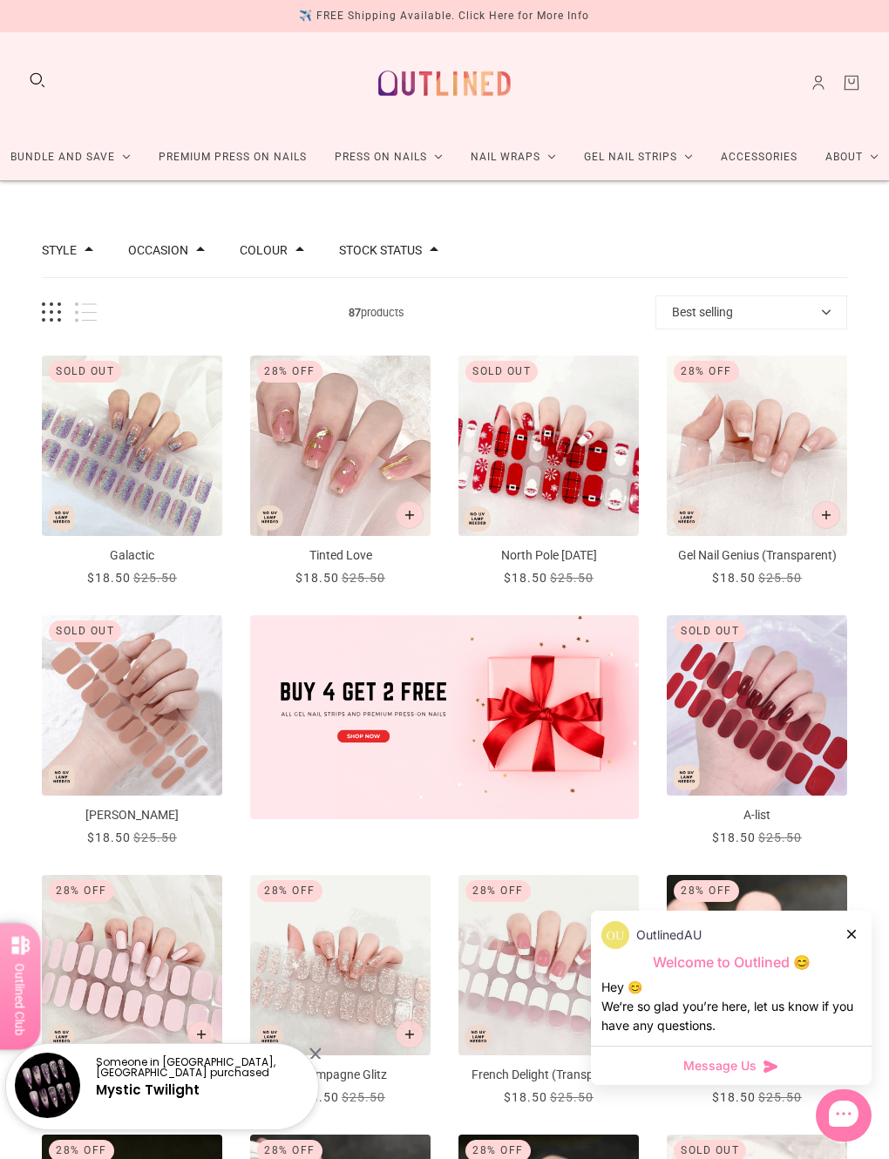
click at [233, 157] on link "Premium Press On Nails" at bounding box center [233, 157] width 176 height 46
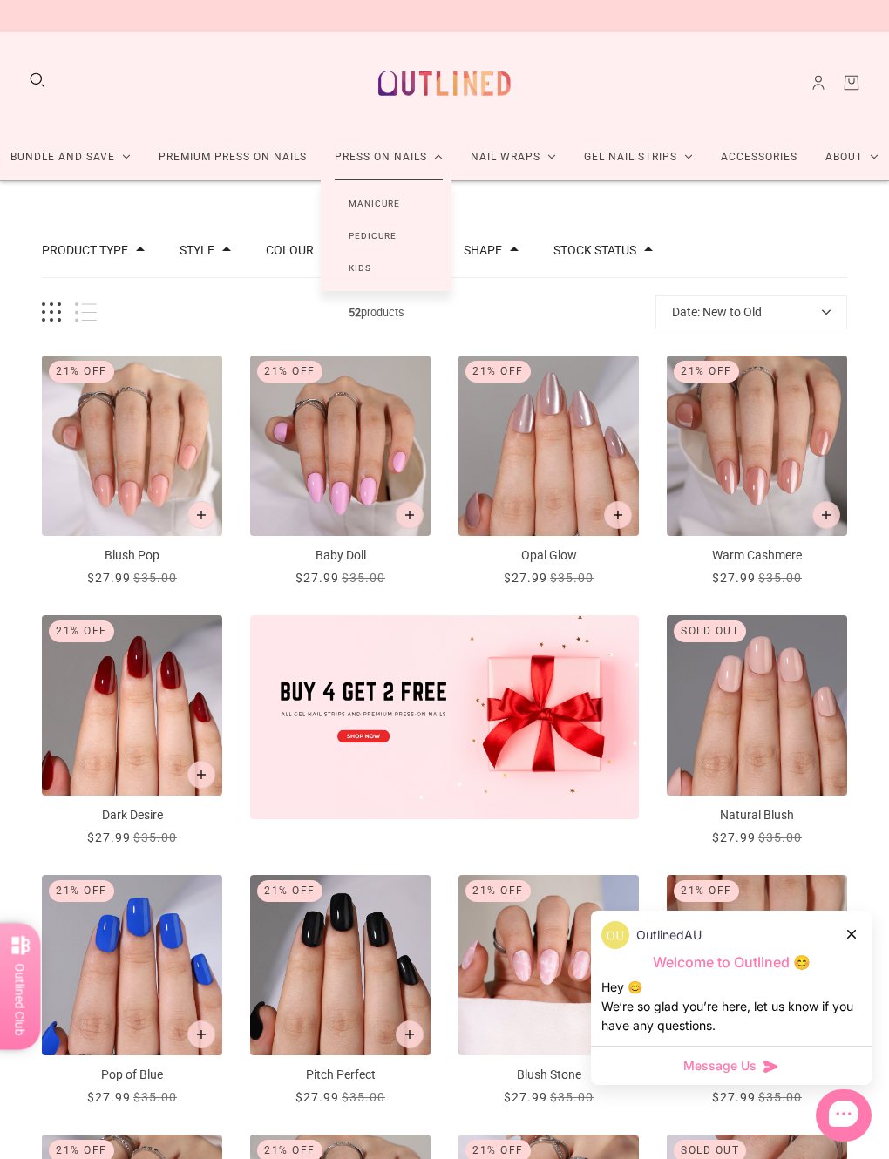
click at [385, 205] on link "Manicure" at bounding box center [374, 203] width 107 height 32
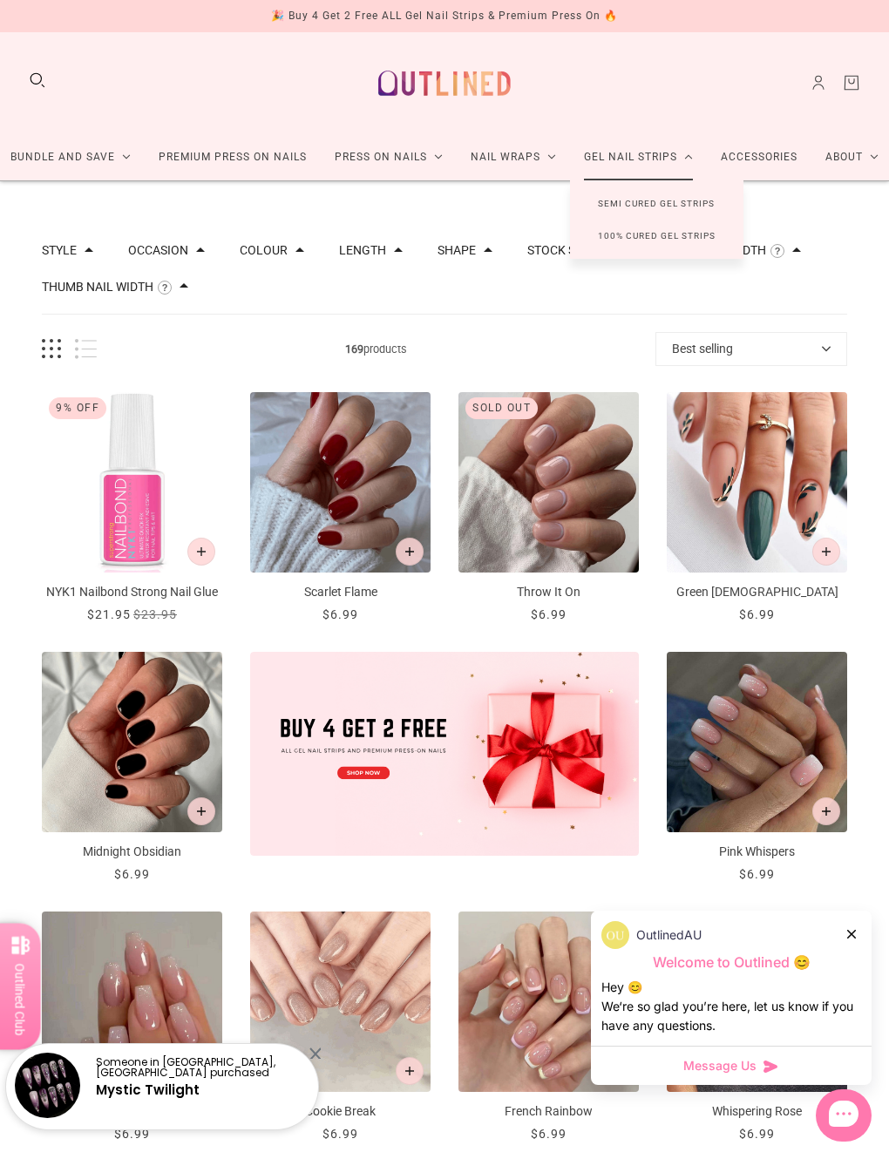
click at [713, 195] on link "Semi Cured Gel Strips" at bounding box center [656, 203] width 172 height 32
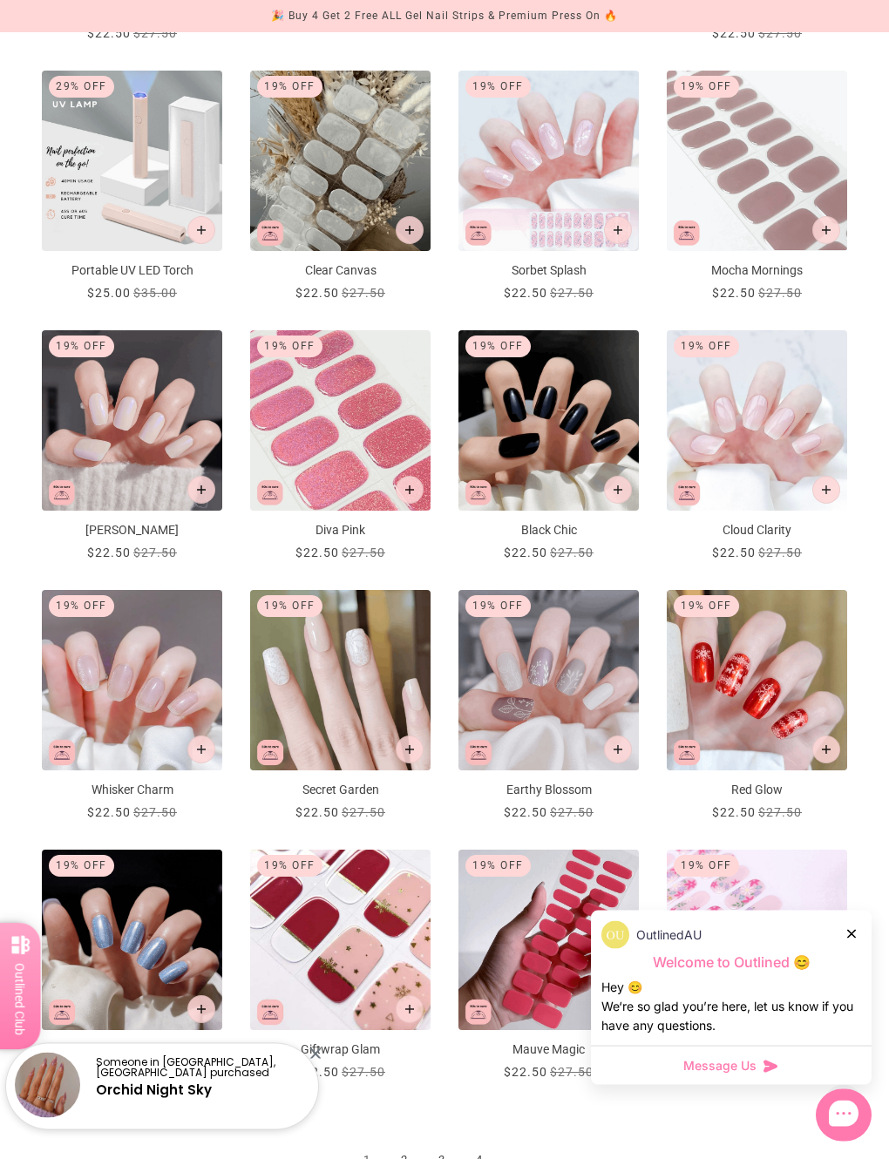
scroll to position [805, 0]
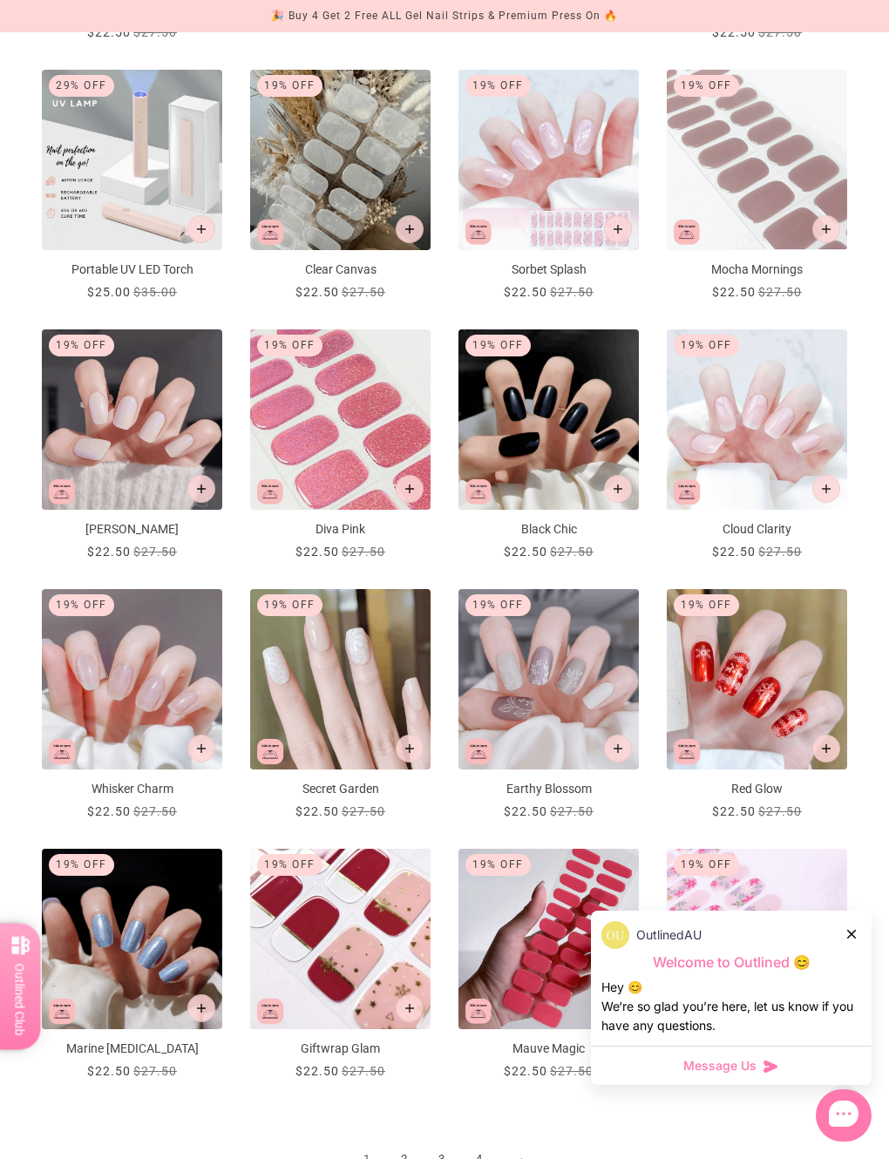
click at [794, 680] on img "Red Glow" at bounding box center [756, 679] width 180 height 180
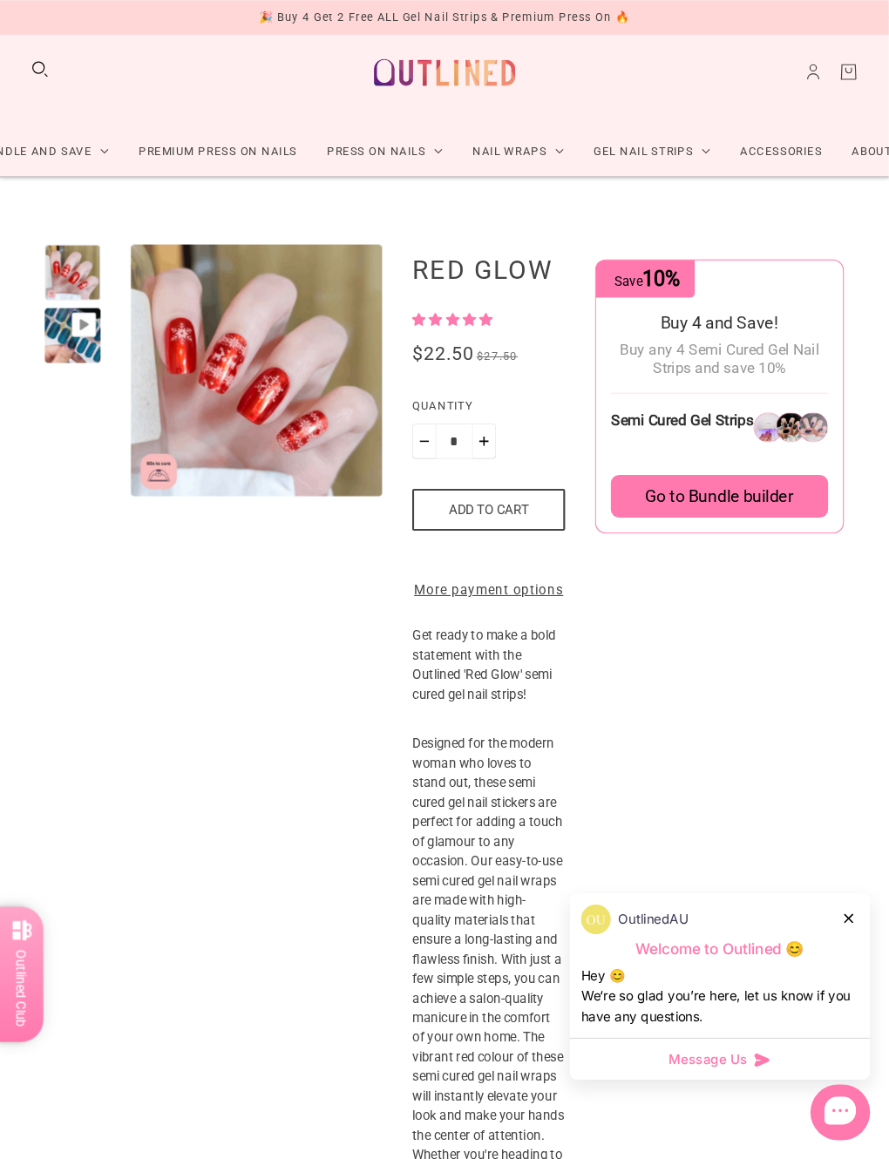
scroll to position [23, 0]
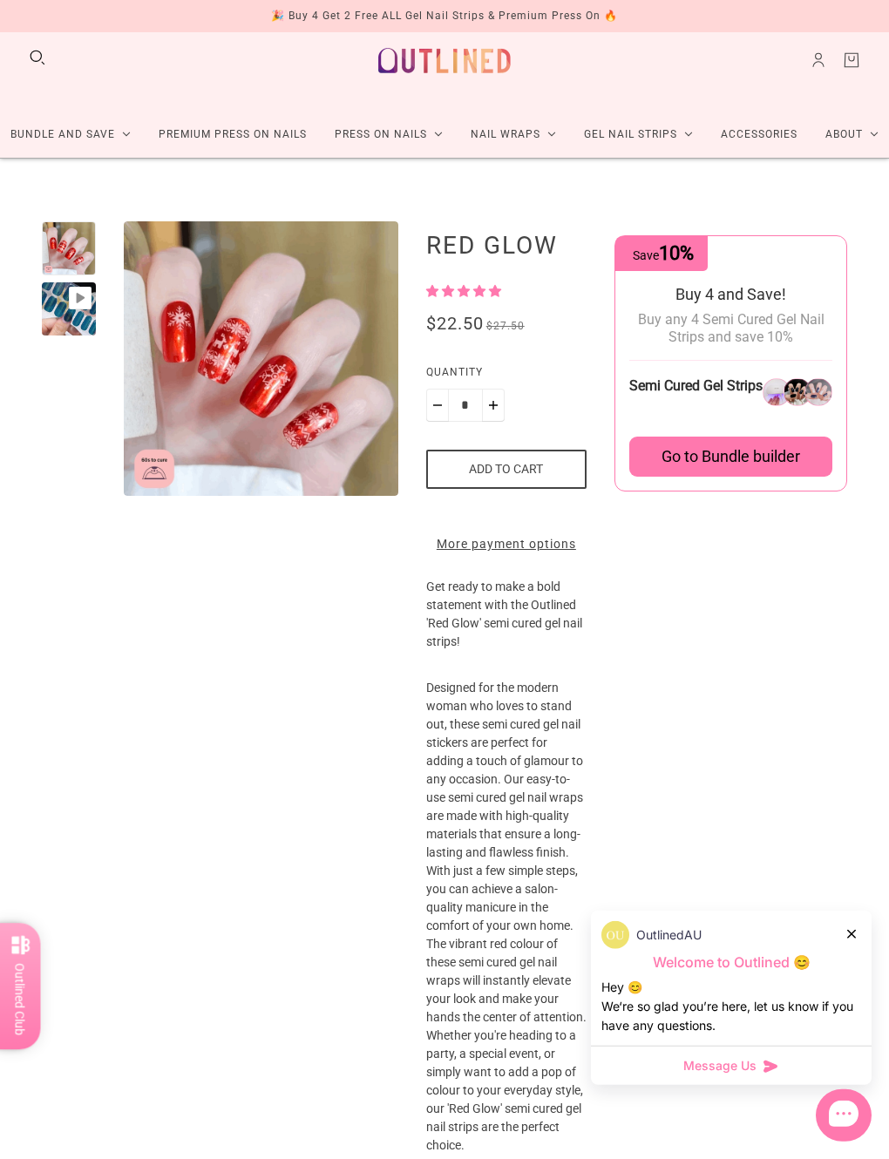
click at [167, 496] on img "Enlarge product image" at bounding box center [347, 719] width 446 height 446
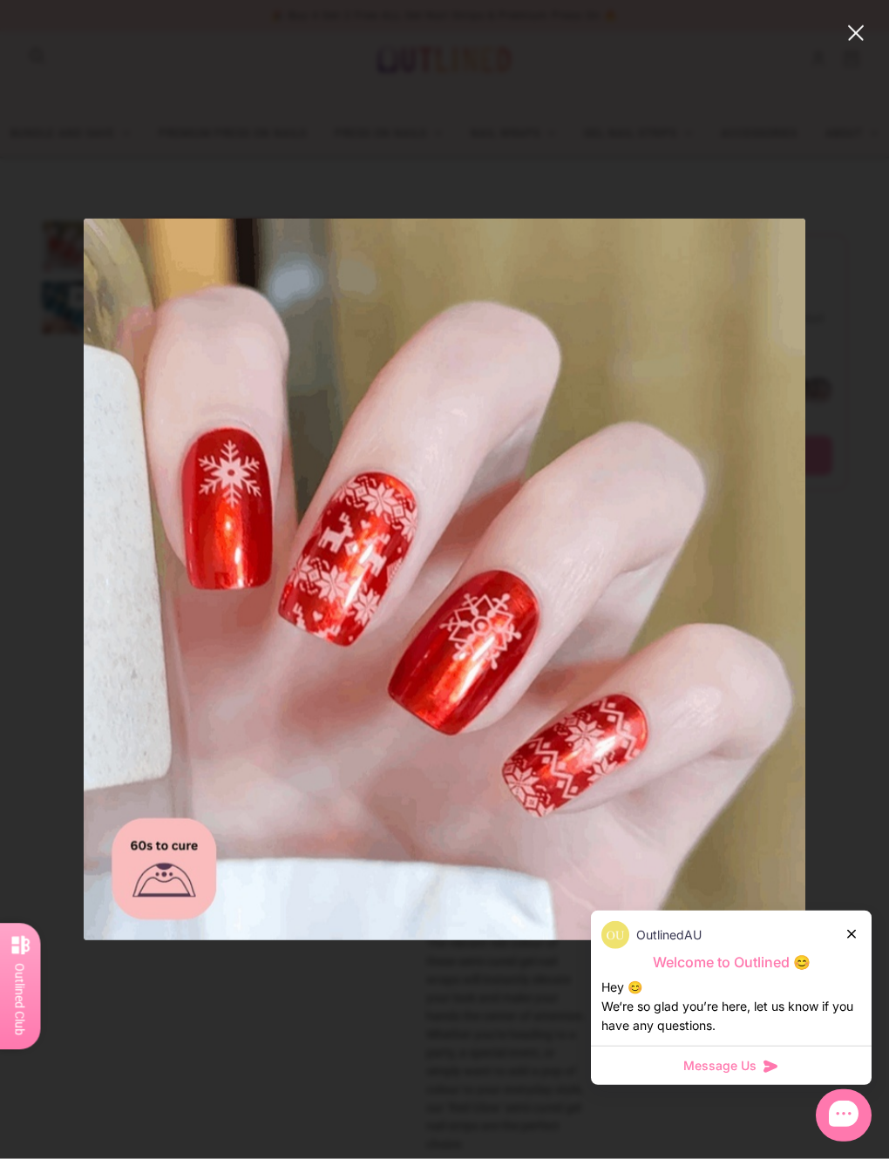
scroll to position [0, 0]
click at [829, 30] on button "close" at bounding box center [855, 33] width 21 height 21
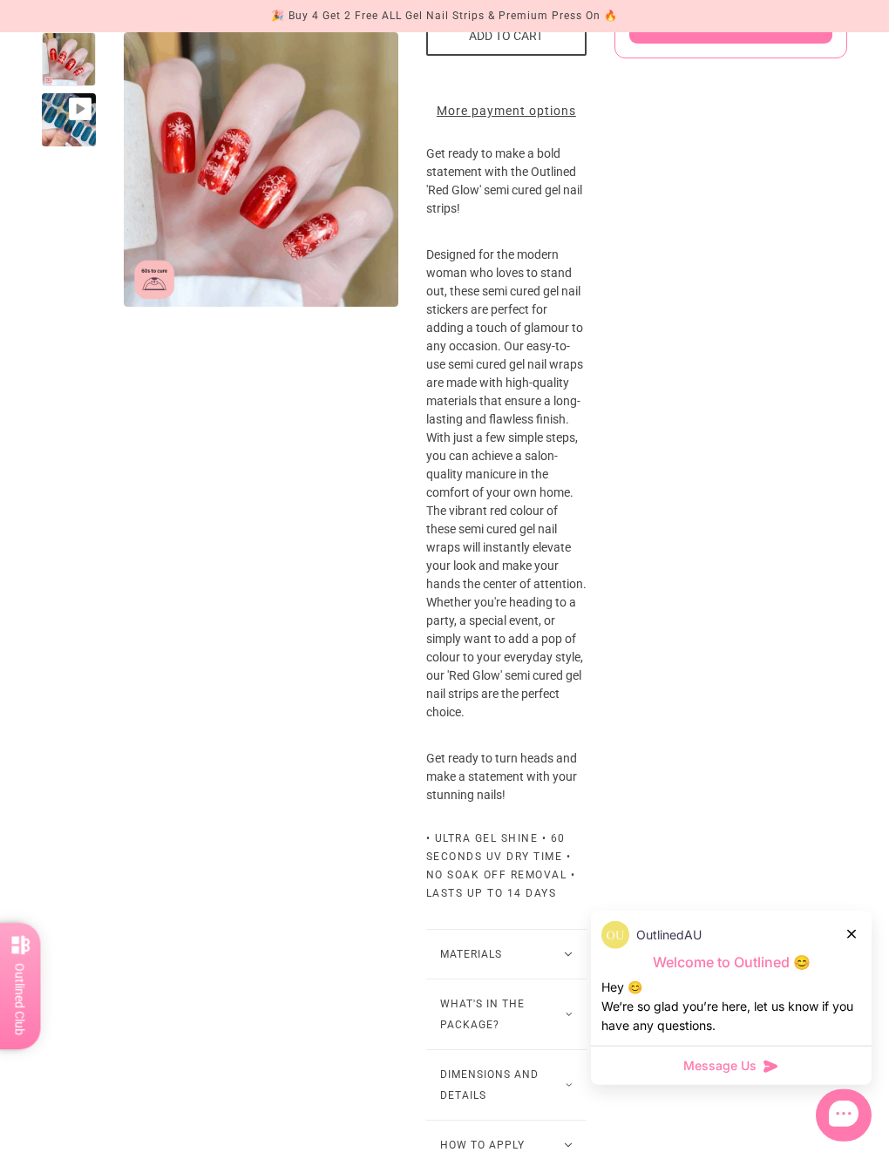
scroll to position [457, 0]
click at [518, 977] on button "Materials" at bounding box center [506, 952] width 160 height 49
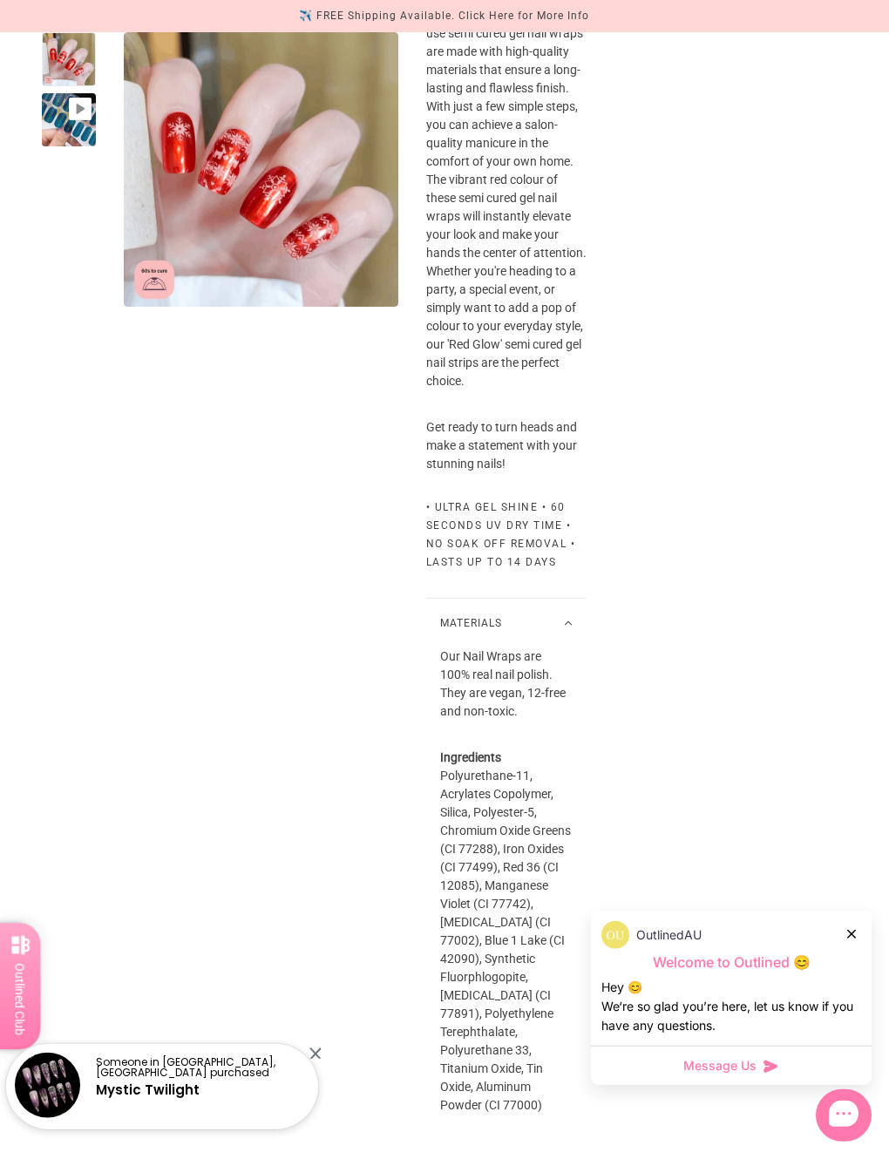
scroll to position [789, 0]
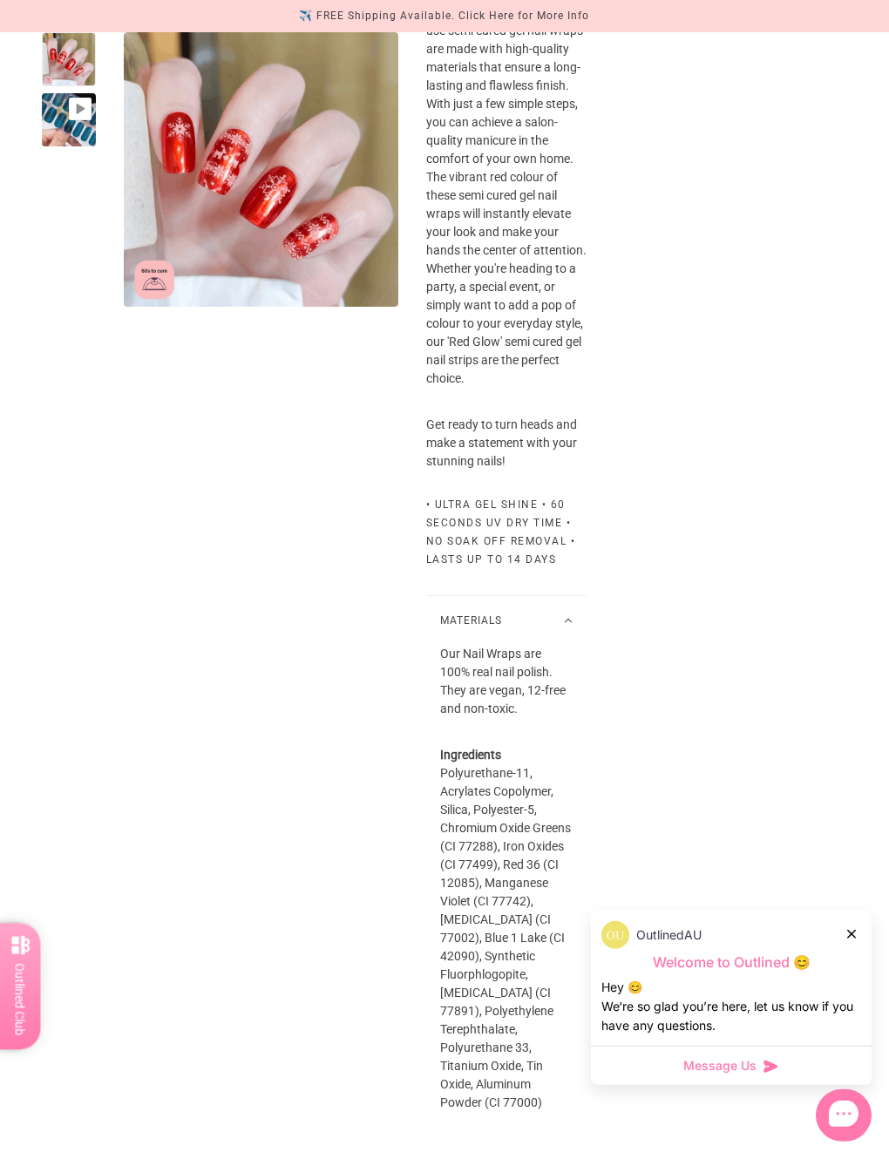
click at [87, 120] on div at bounding box center [69, 120] width 54 height 54
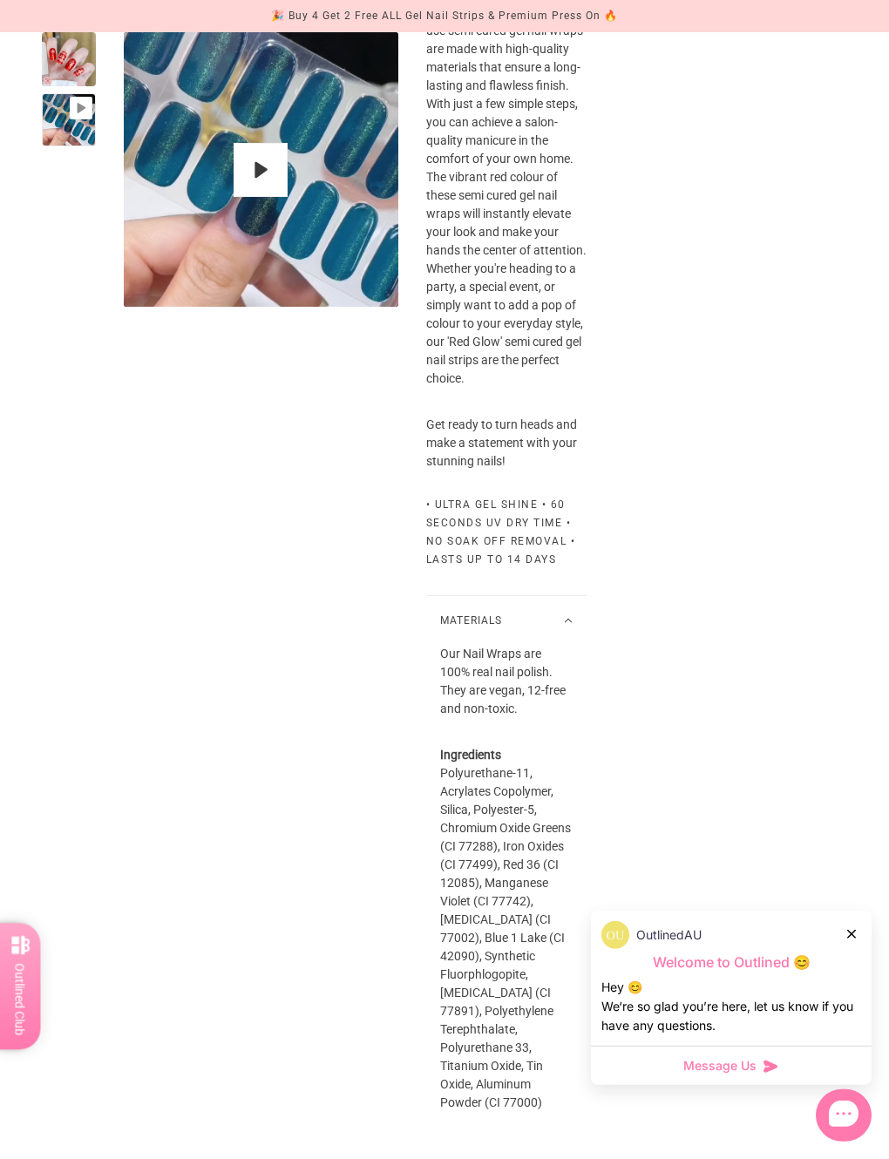
click at [272, 173] on button "Play" at bounding box center [260, 170] width 54 height 54
type input "*"
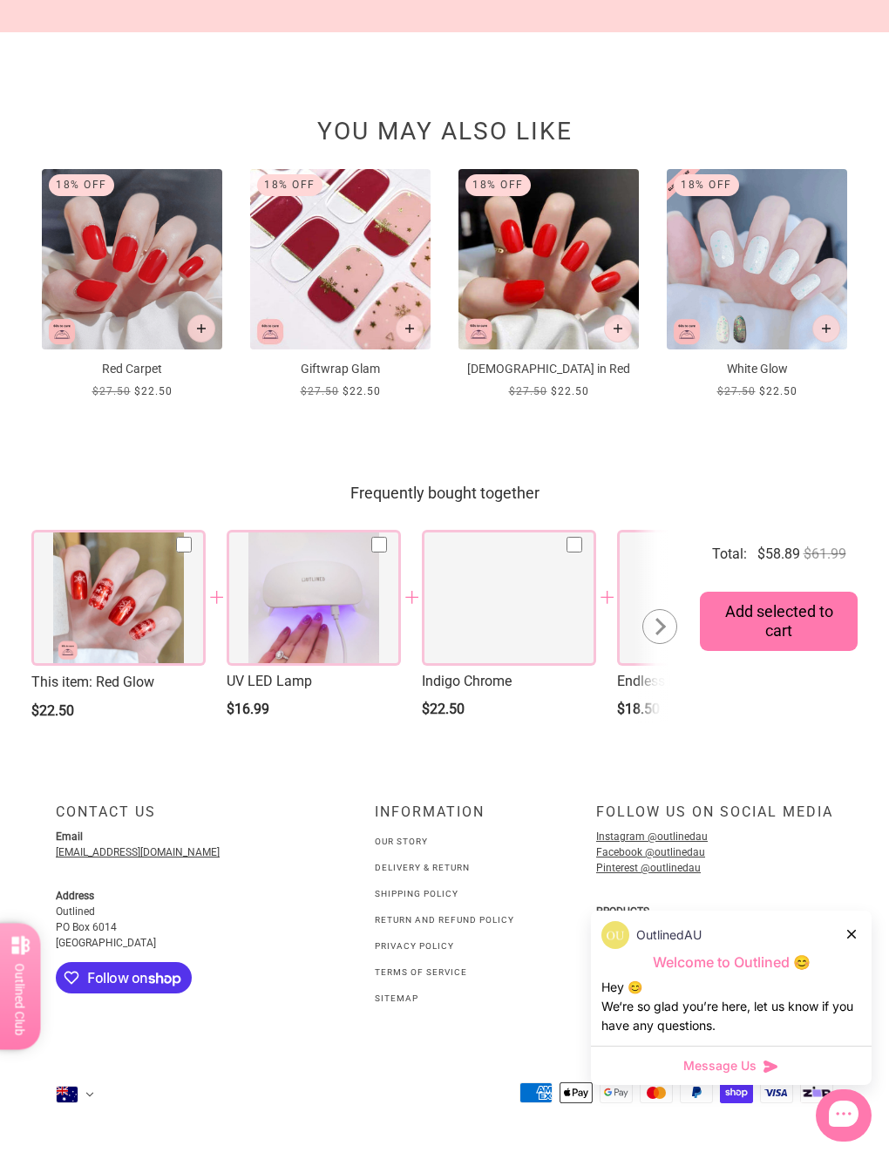
scroll to position [3007, 0]
click at [345, 280] on img at bounding box center [340, 259] width 180 height 180
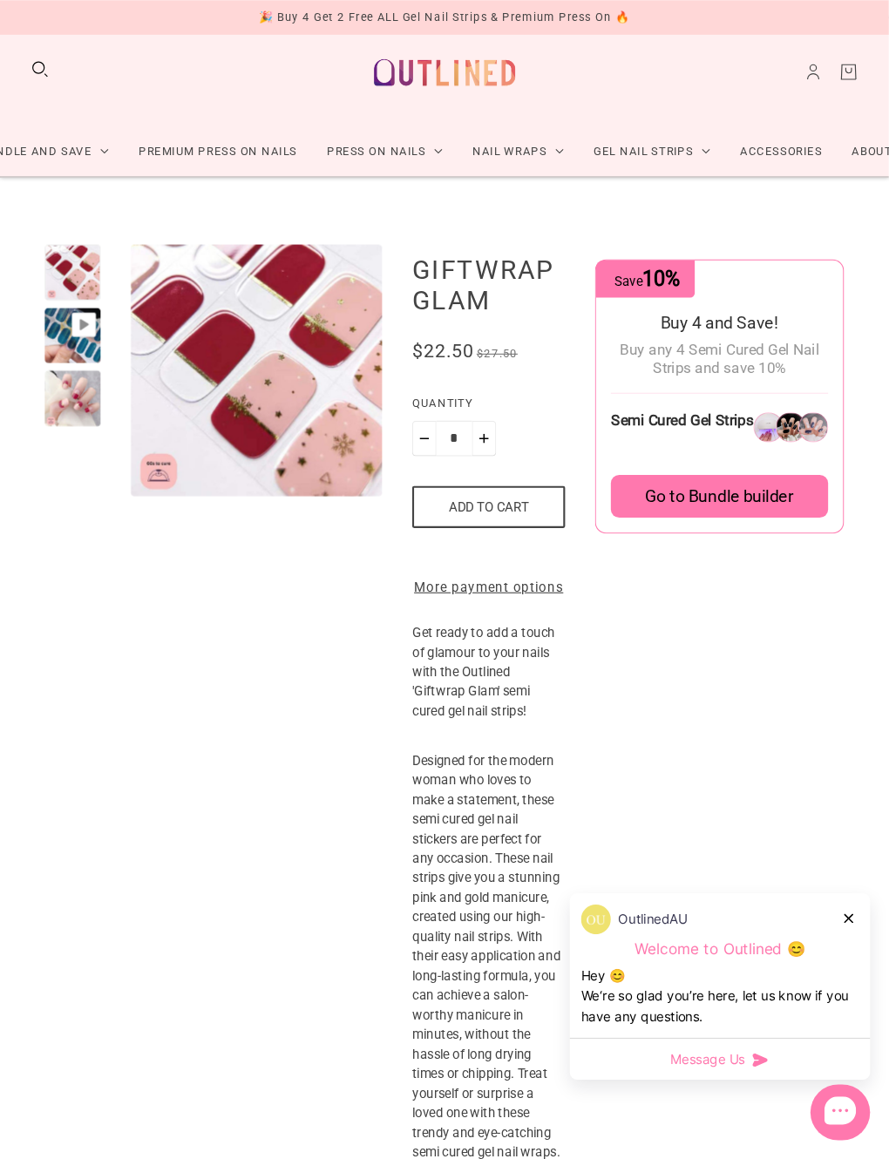
scroll to position [23, 0]
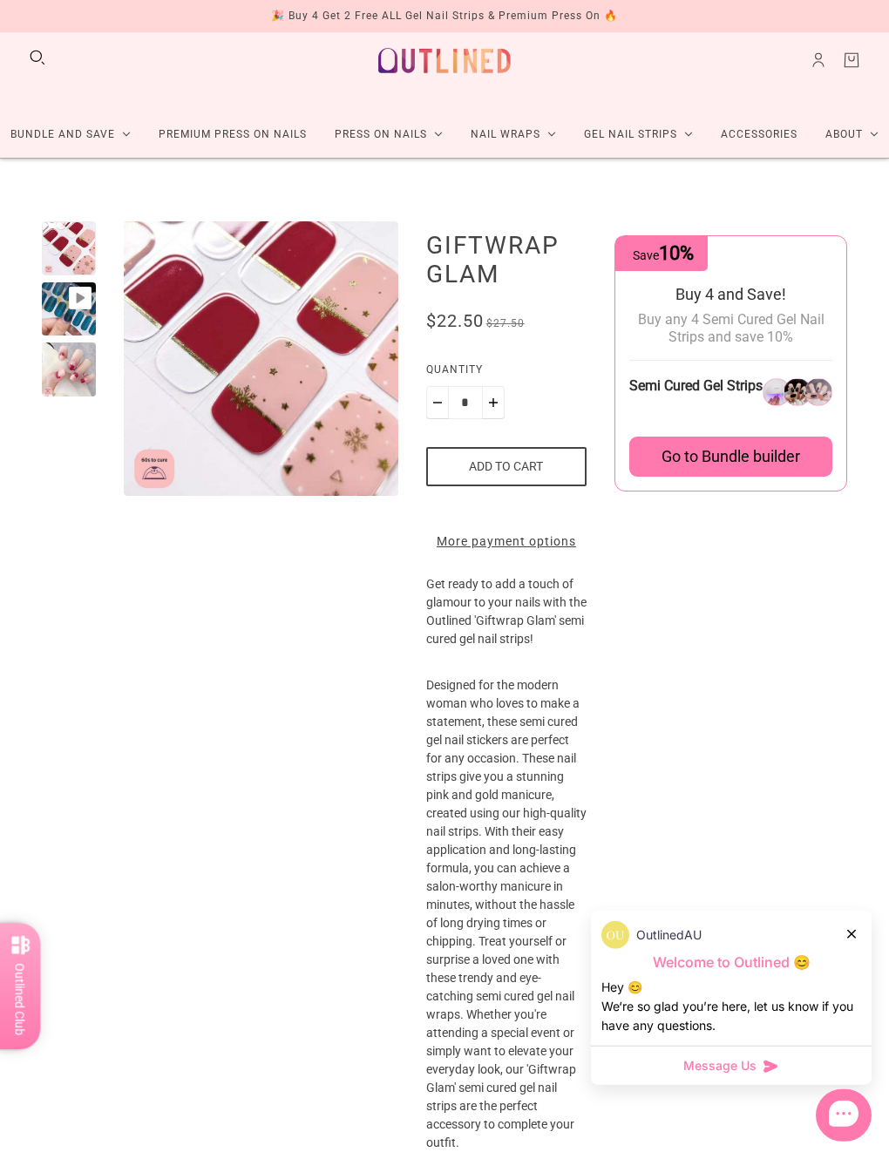
click at [81, 393] on div at bounding box center [69, 369] width 54 height 54
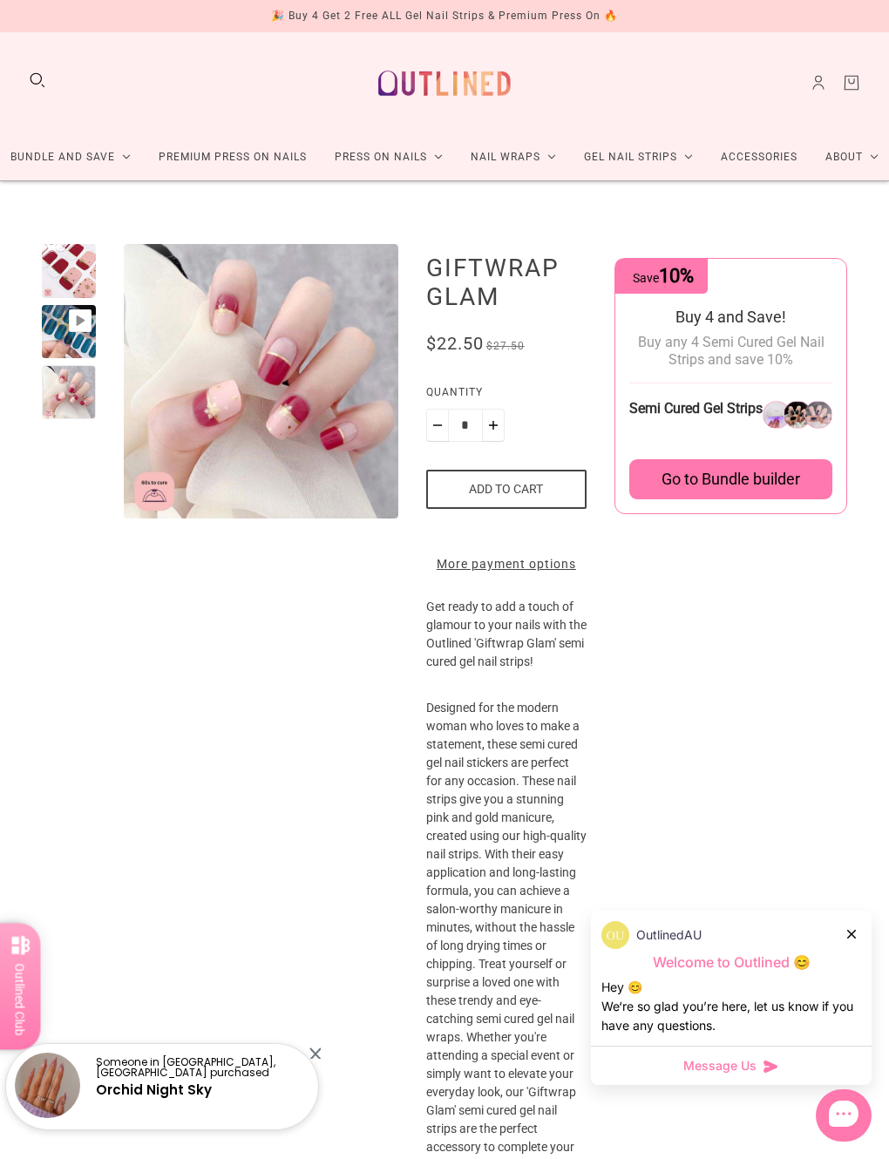
scroll to position [0, 29]
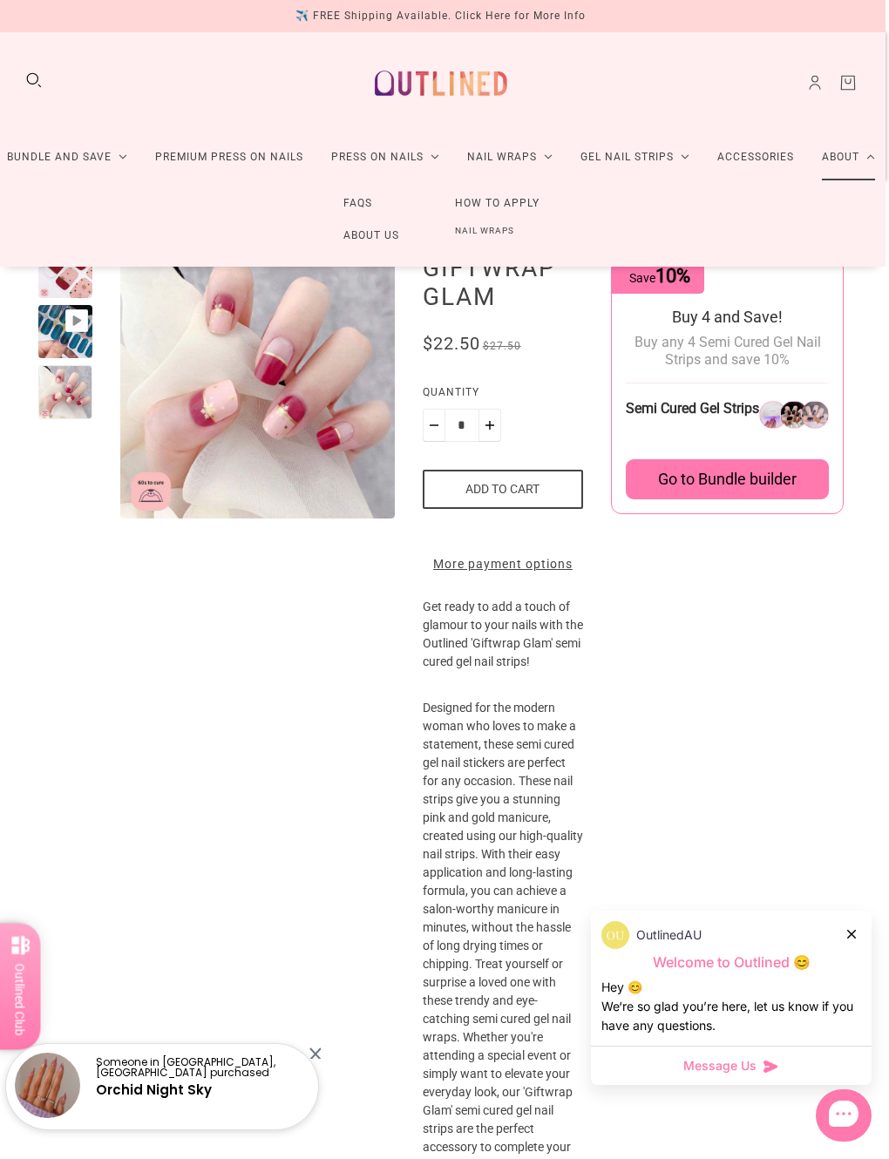
click at [761, 152] on link "Accessories" at bounding box center [755, 157] width 105 height 46
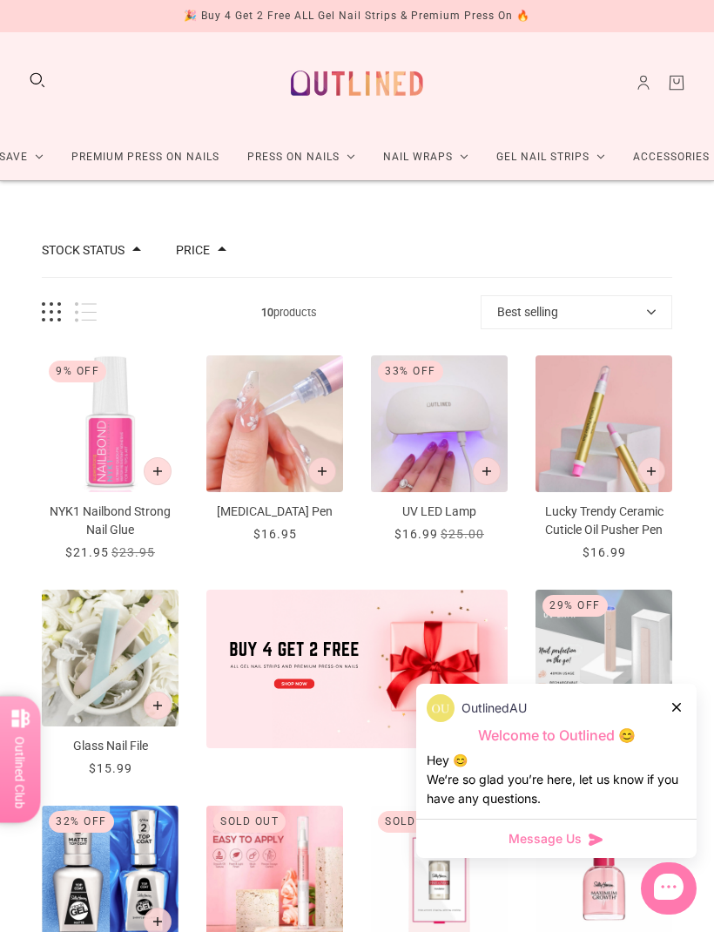
click at [679, 75] on icon "Cart" at bounding box center [676, 82] width 19 height 19
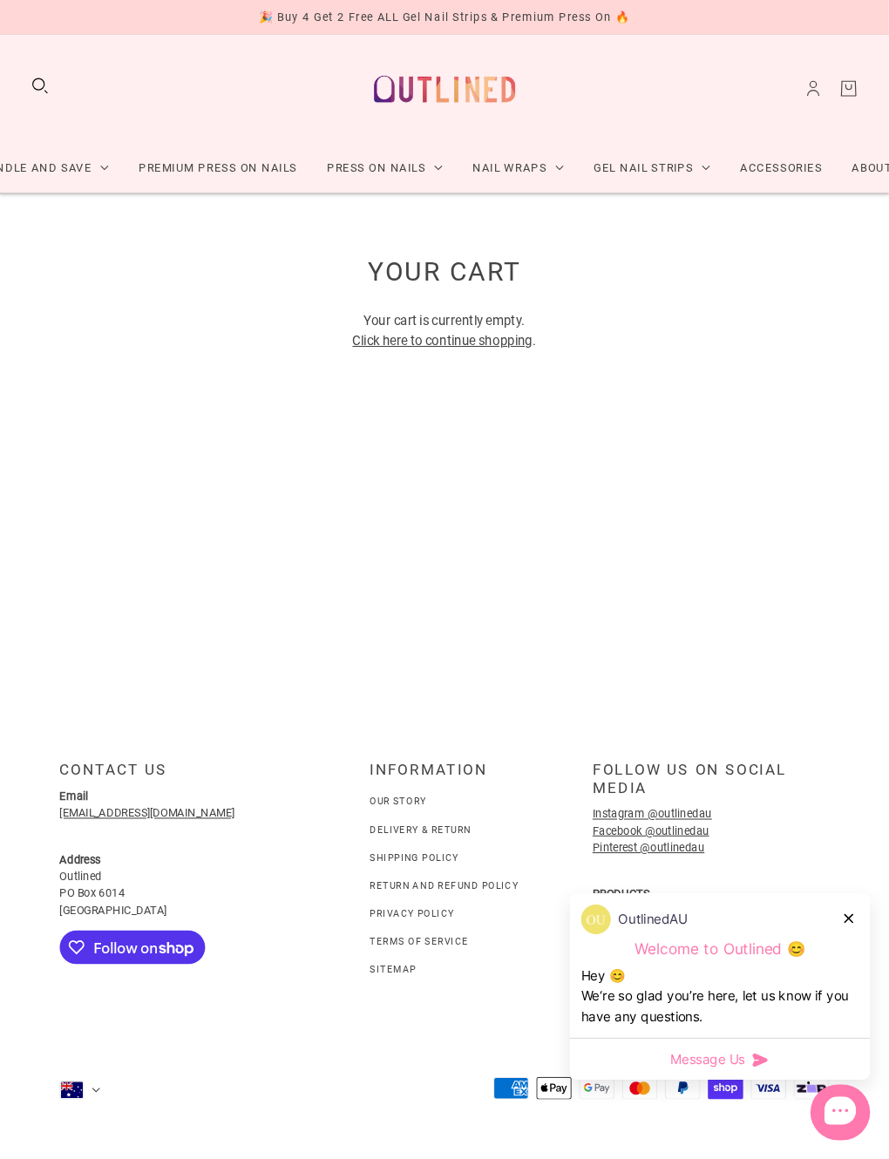
scroll to position [23, 0]
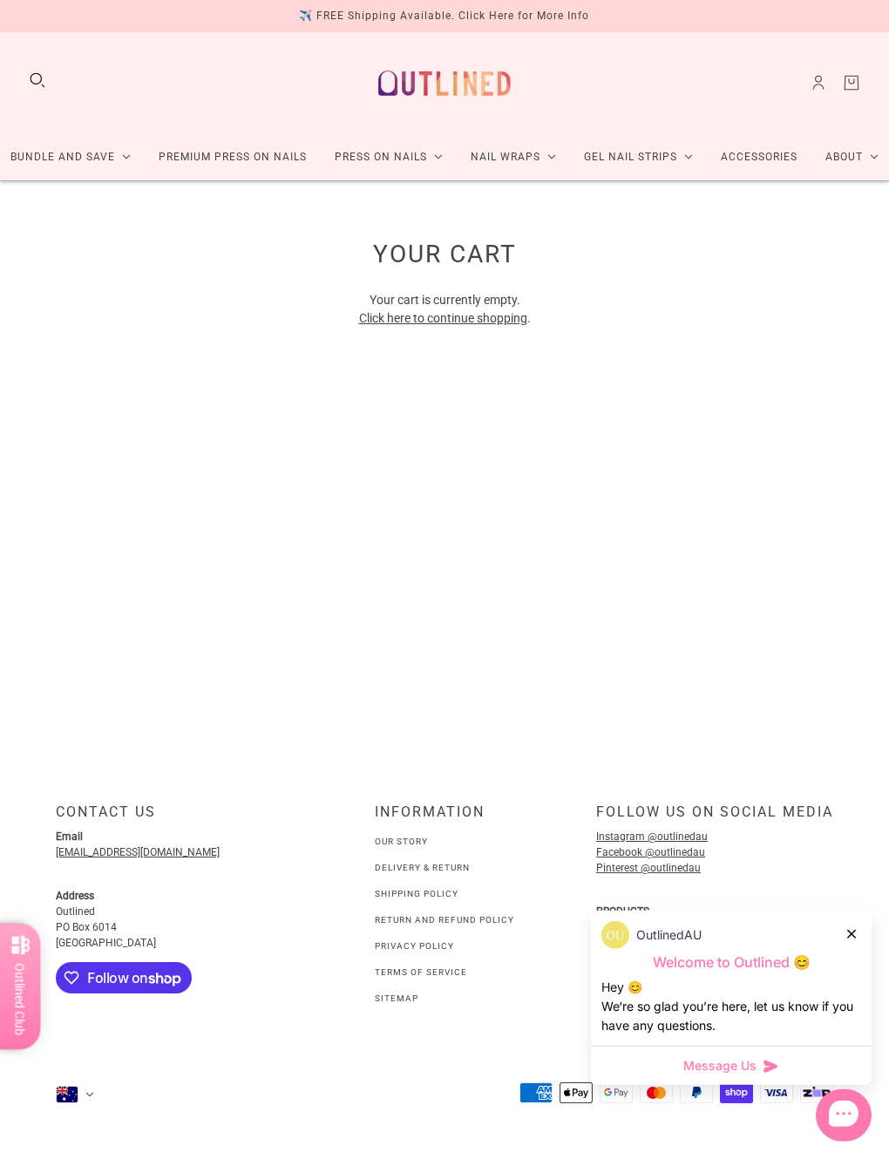
click at [690, 842] on link "Instagram @outlinedau" at bounding box center [652, 836] width 112 height 12
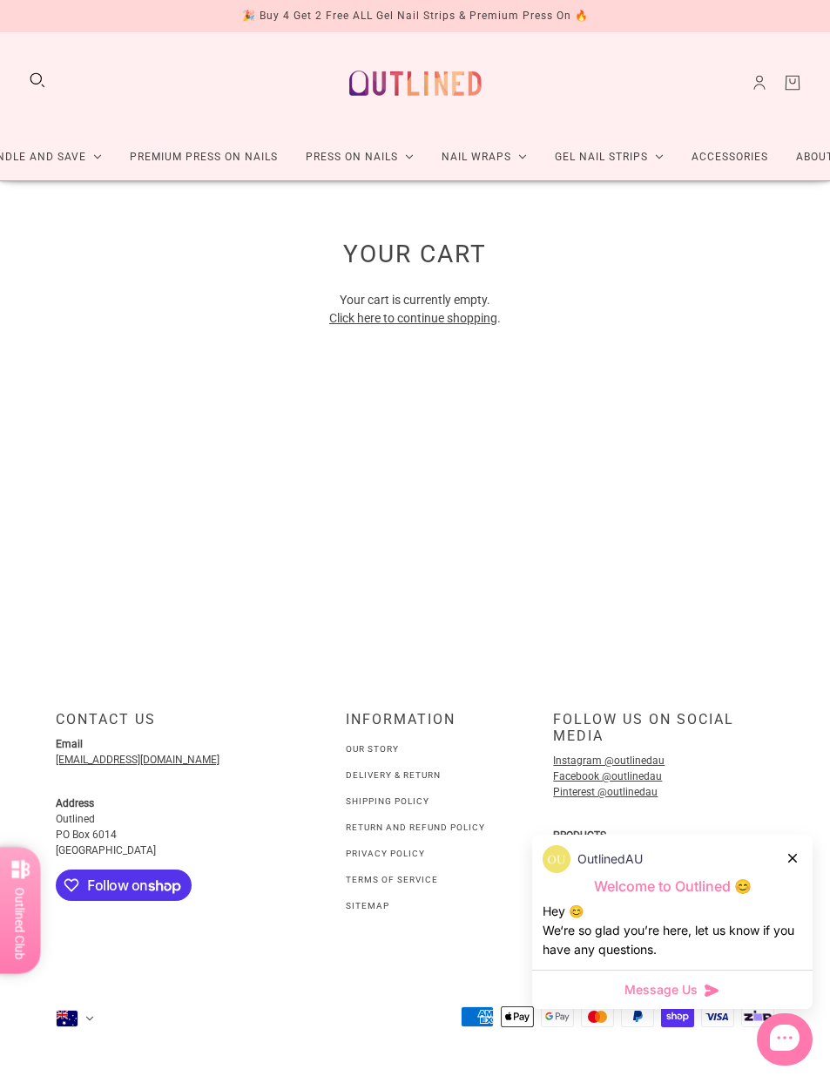
scroll to position [0, 0]
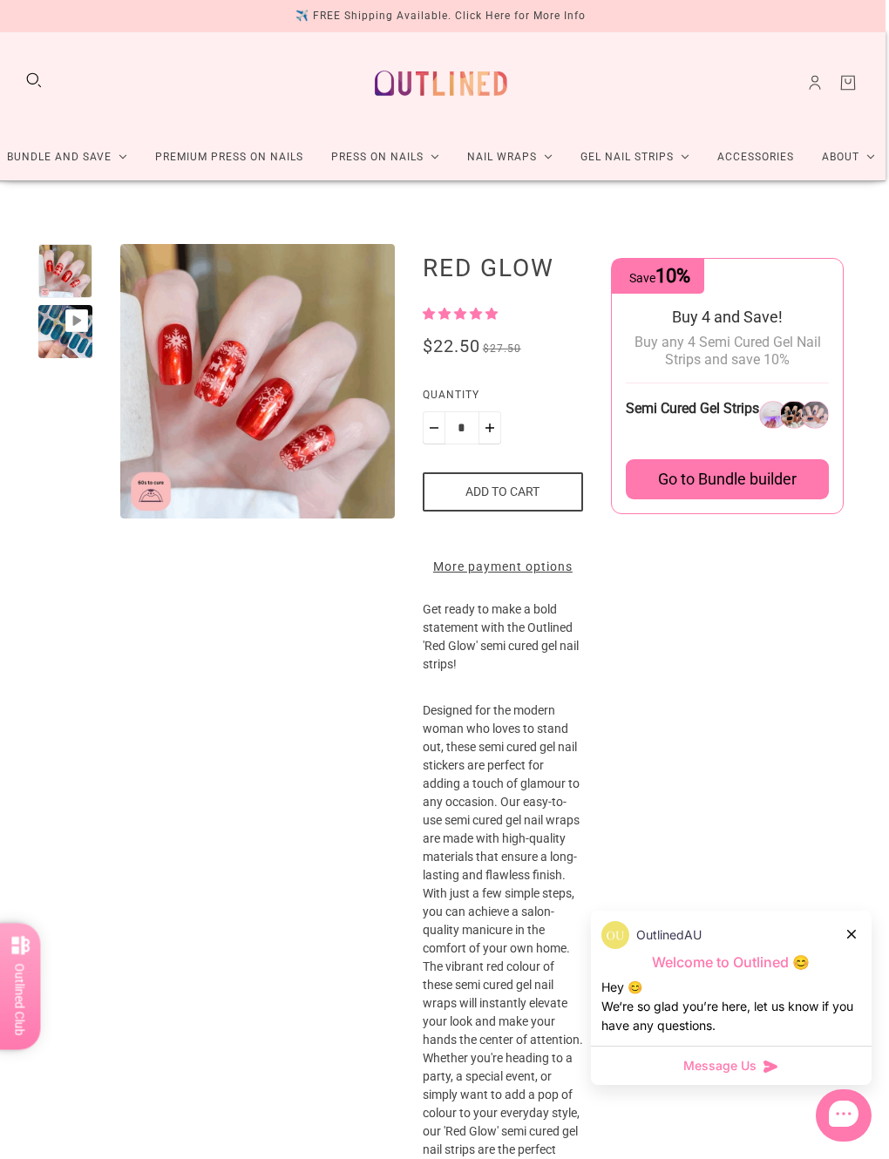
scroll to position [0, 29]
click at [712, 482] on span "Go to Bundle builder" at bounding box center [727, 479] width 139 height 19
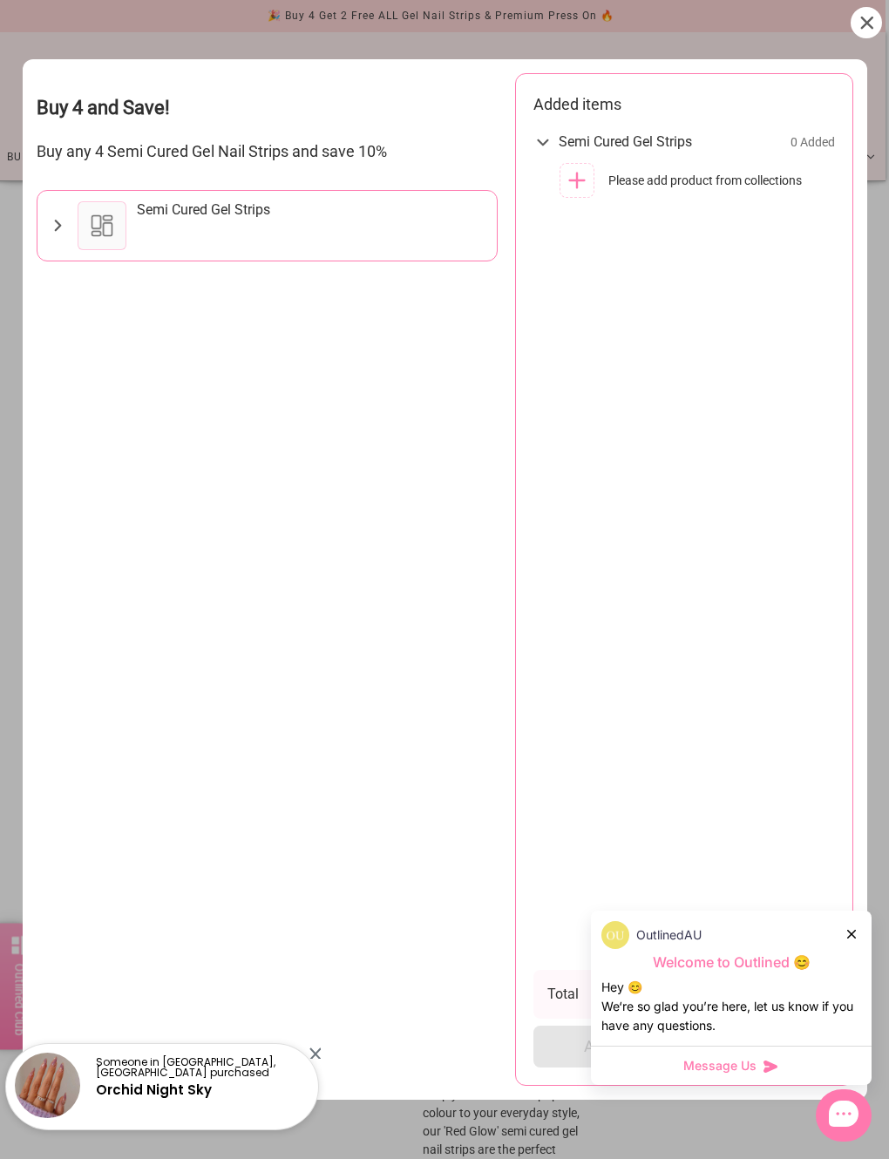
click at [93, 205] on div at bounding box center [102, 225] width 49 height 49
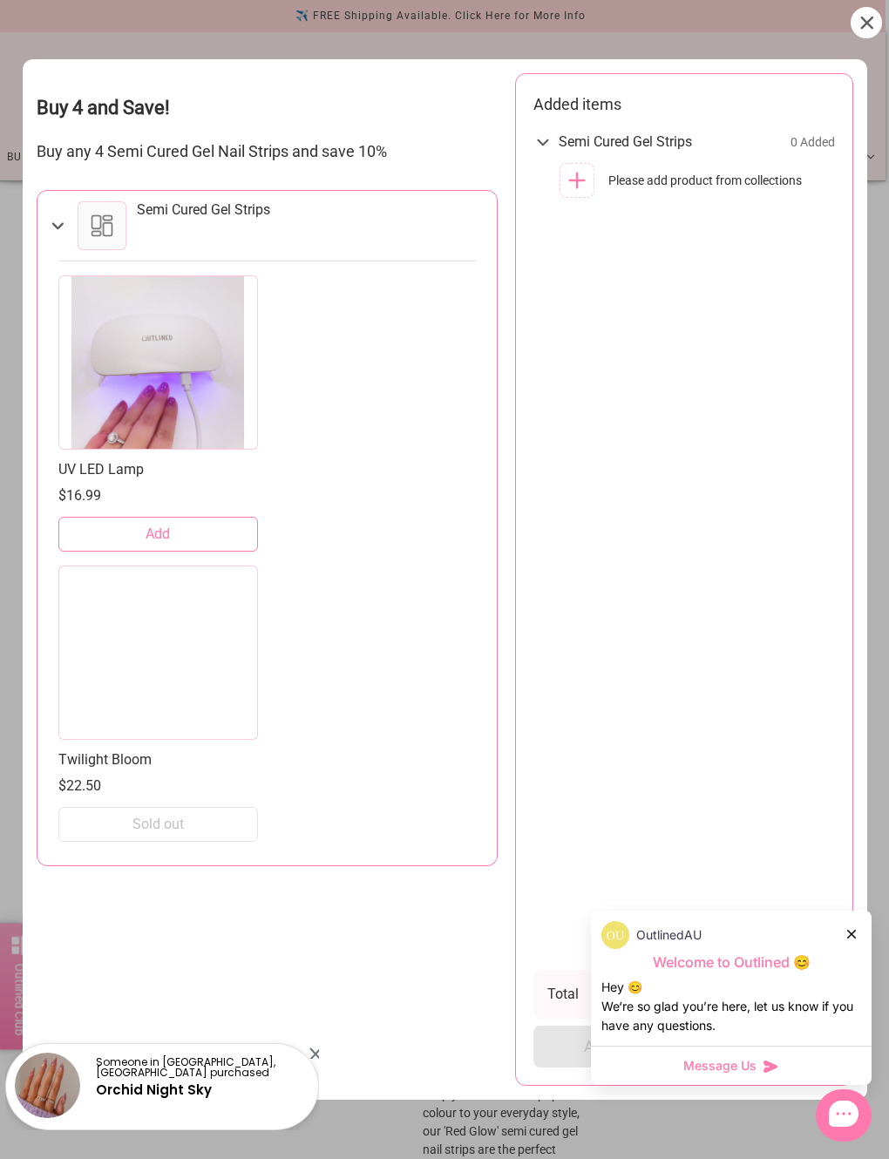
scroll to position [10, 0]
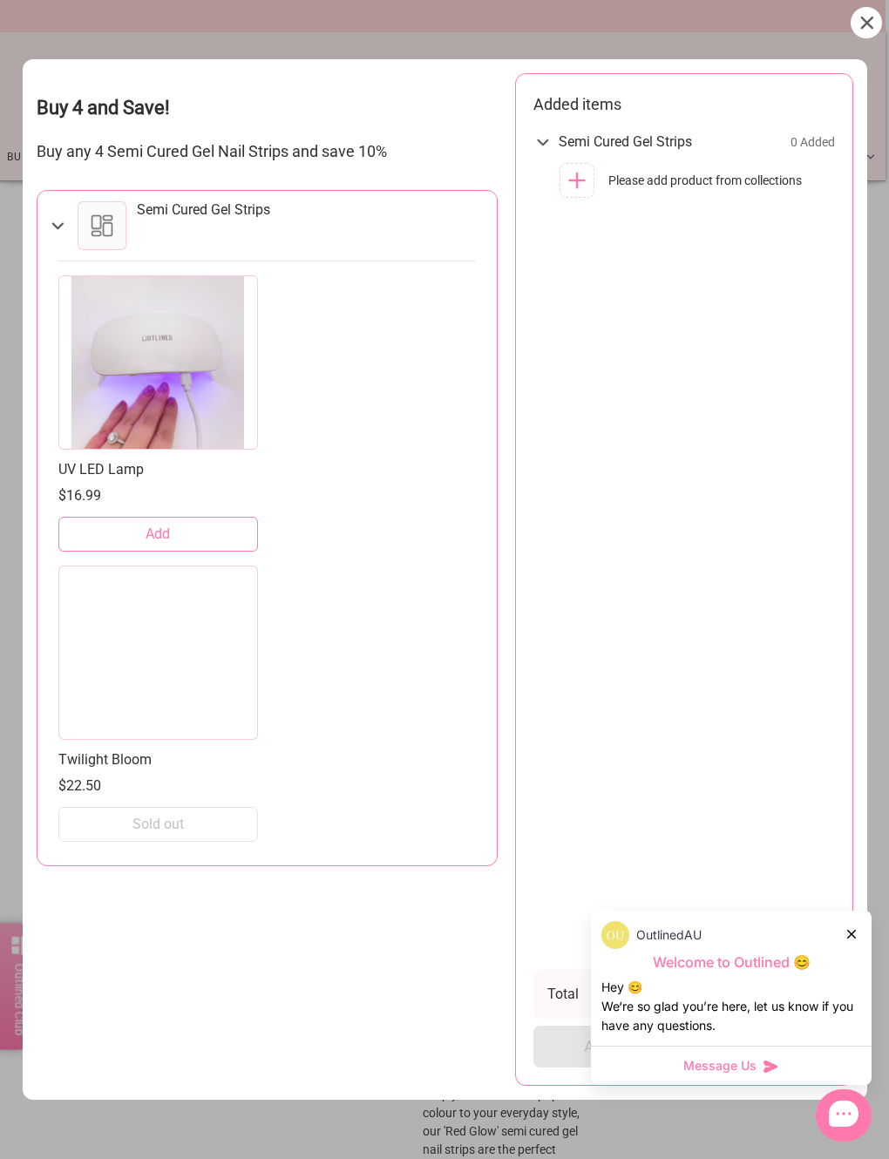
click at [829, 17] on icon at bounding box center [866, 23] width 13 height 13
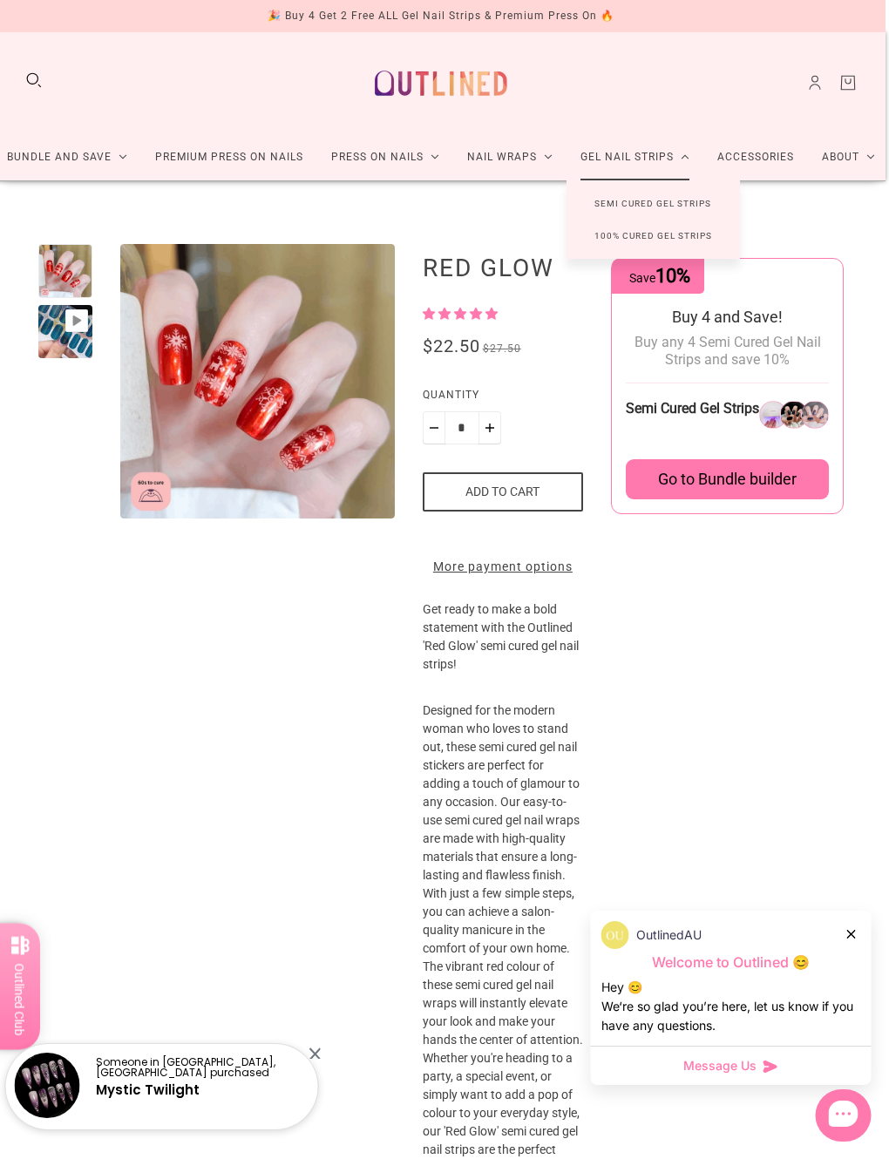
scroll to position [0, 0]
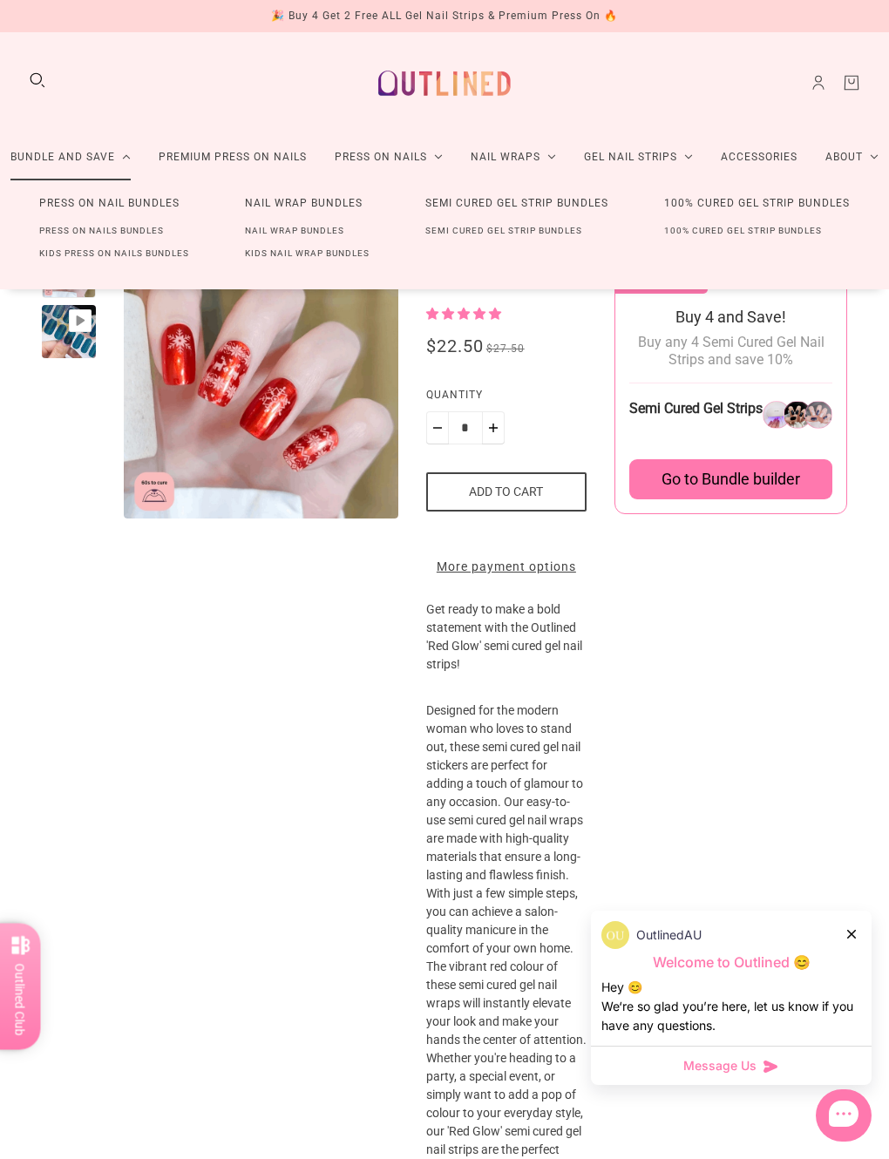
click at [323, 222] on link "Nail Wrap Bundles" at bounding box center [294, 231] width 155 height 23
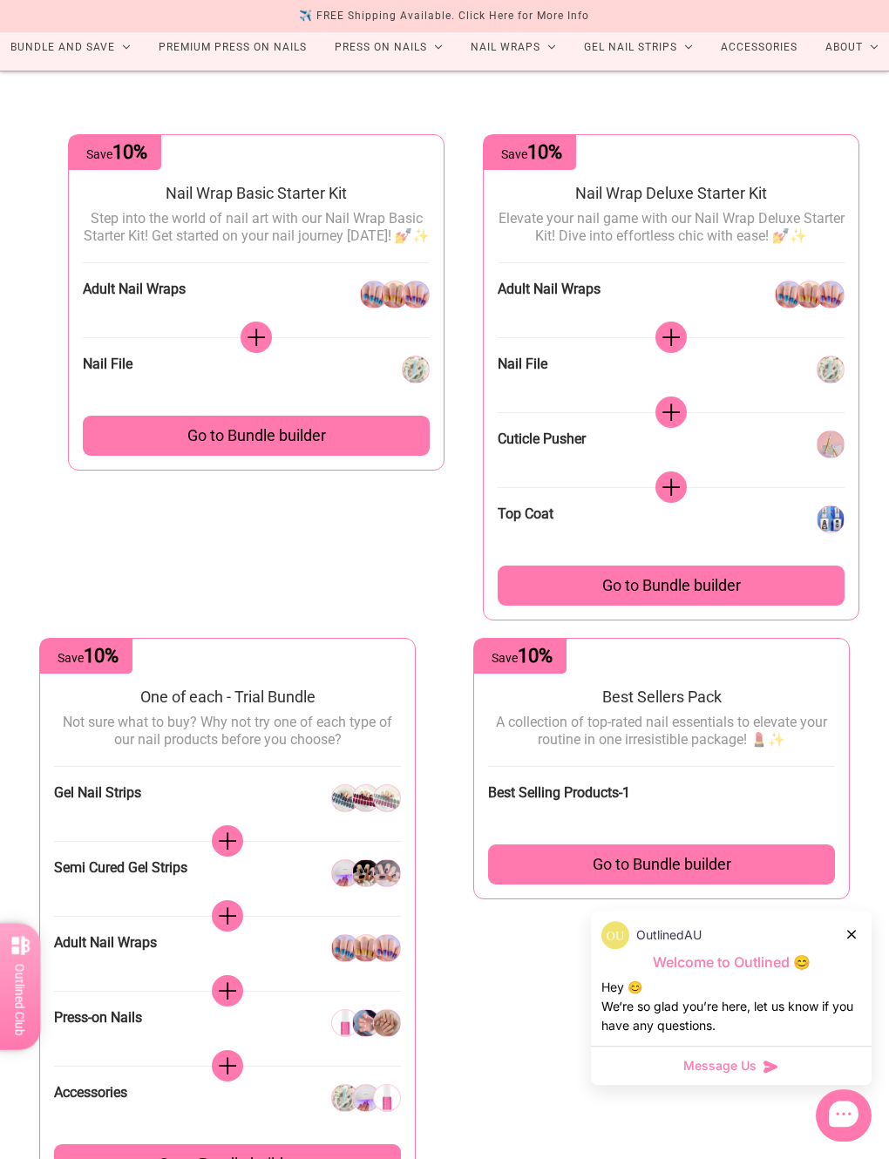
scroll to position [112, 0]
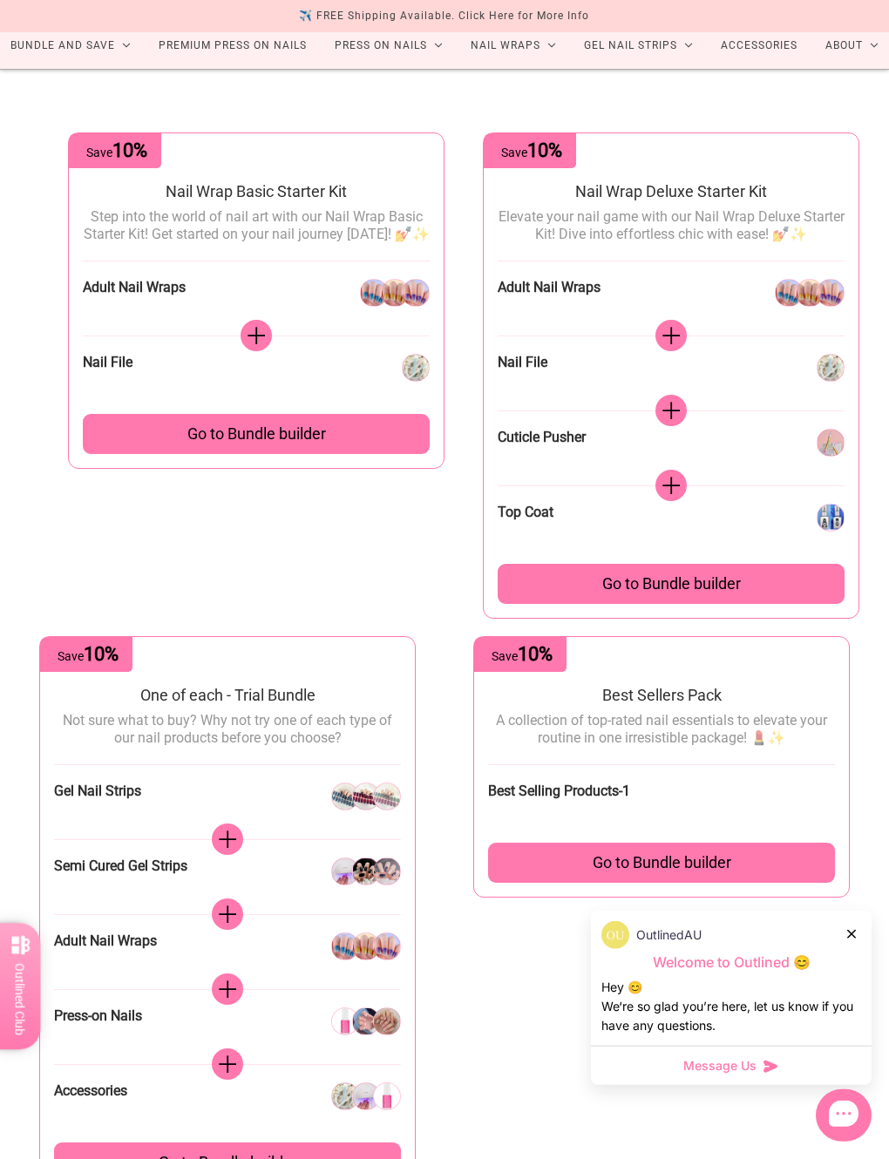
click at [689, 868] on span "Go to Bundle builder" at bounding box center [661, 862] width 139 height 19
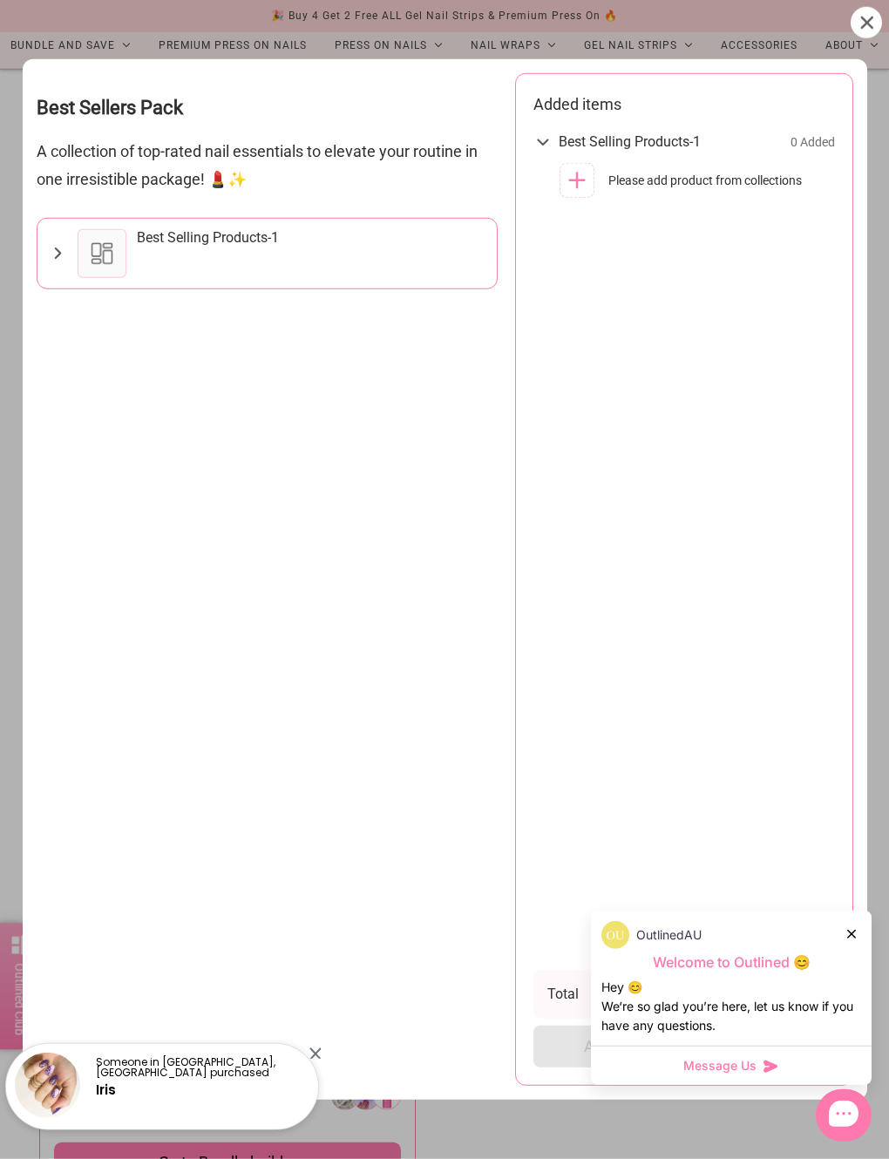
click at [57, 251] on icon at bounding box center [57, 252] width 7 height 11
click at [55, 246] on icon at bounding box center [57, 253] width 21 height 19
click at [54, 243] on icon at bounding box center [57, 253] width 19 height 21
click at [154, 243] on div "Best Selling Products-1" at bounding box center [208, 237] width 142 height 17
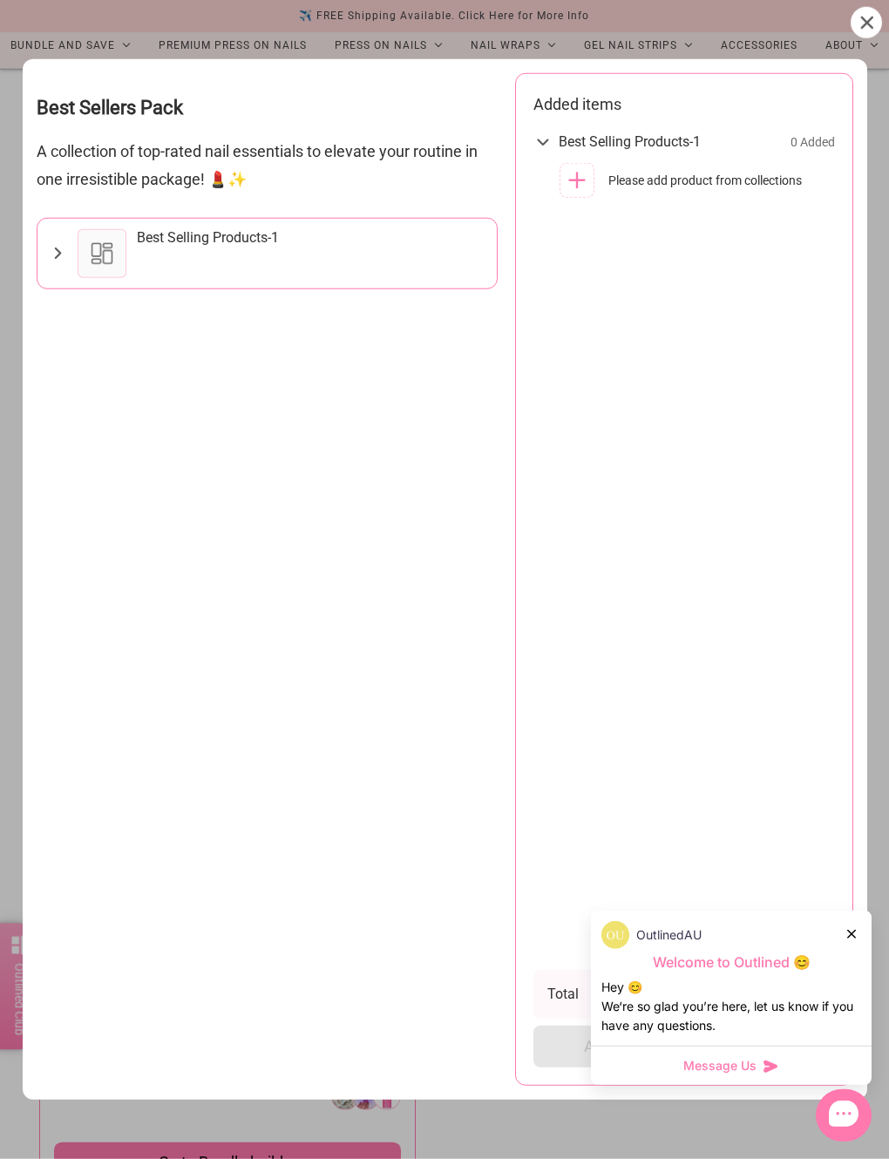
click at [829, 943] on div at bounding box center [852, 933] width 10 height 18
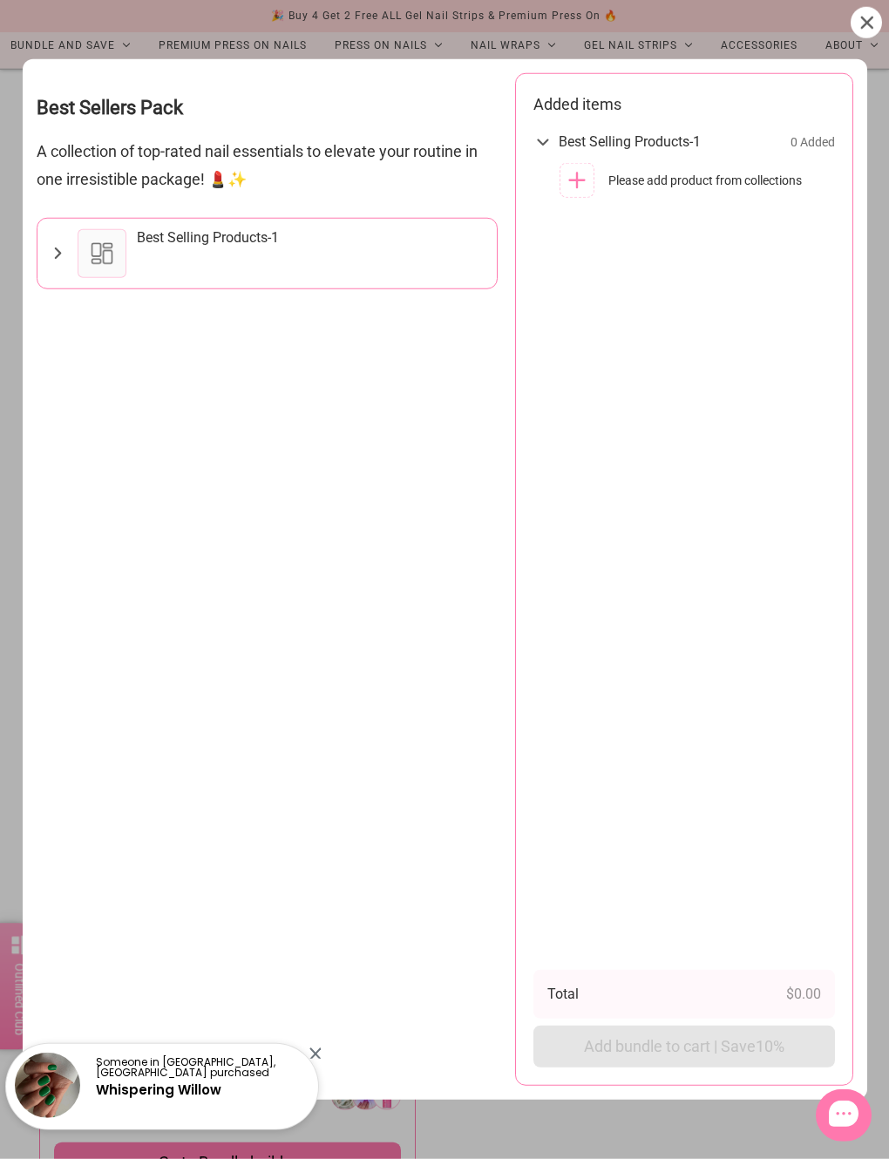
click at [829, 24] on div at bounding box center [865, 22] width 31 height 31
